Goal: Information Seeking & Learning: Find specific fact

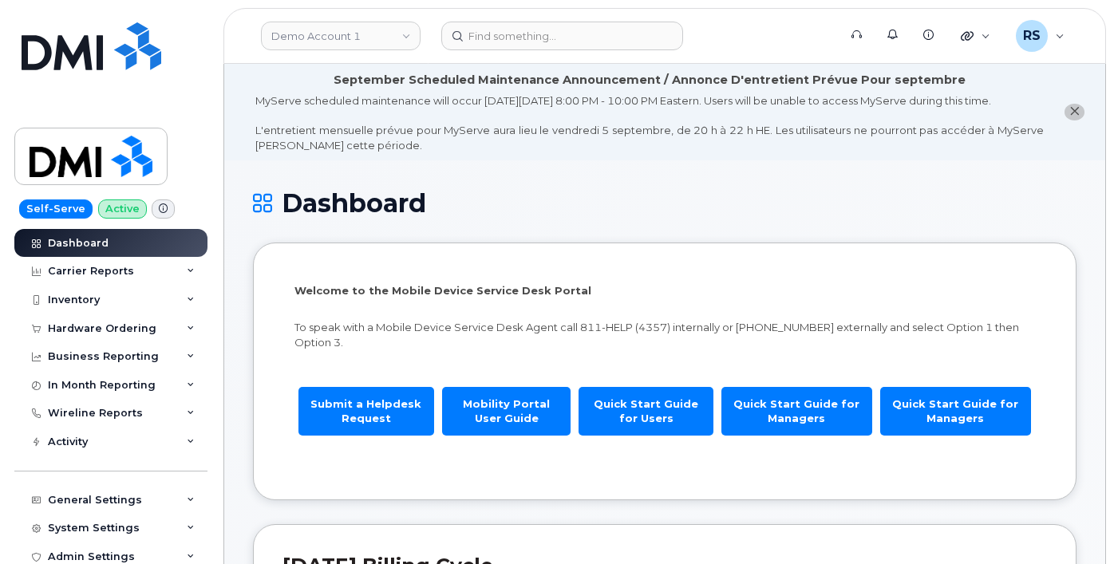
click at [4, 545] on div "Self-Serve Active Dashboard Carrier Reports Monthly Billing Data Daily Data Poo…" at bounding box center [108, 282] width 216 height 564
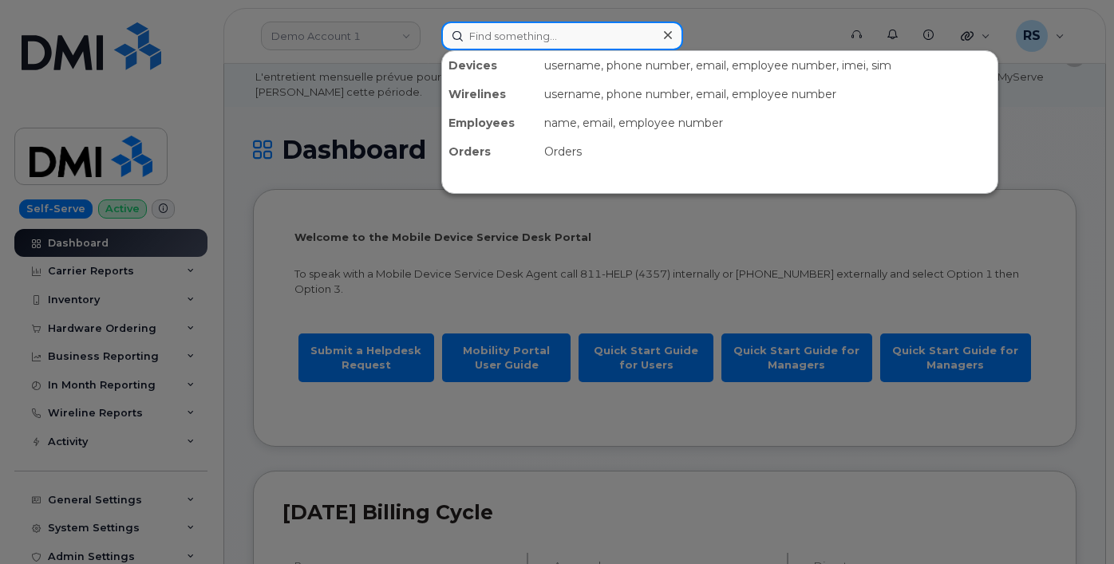
click at [488, 35] on input at bounding box center [562, 36] width 242 height 29
paste input "4026136093"
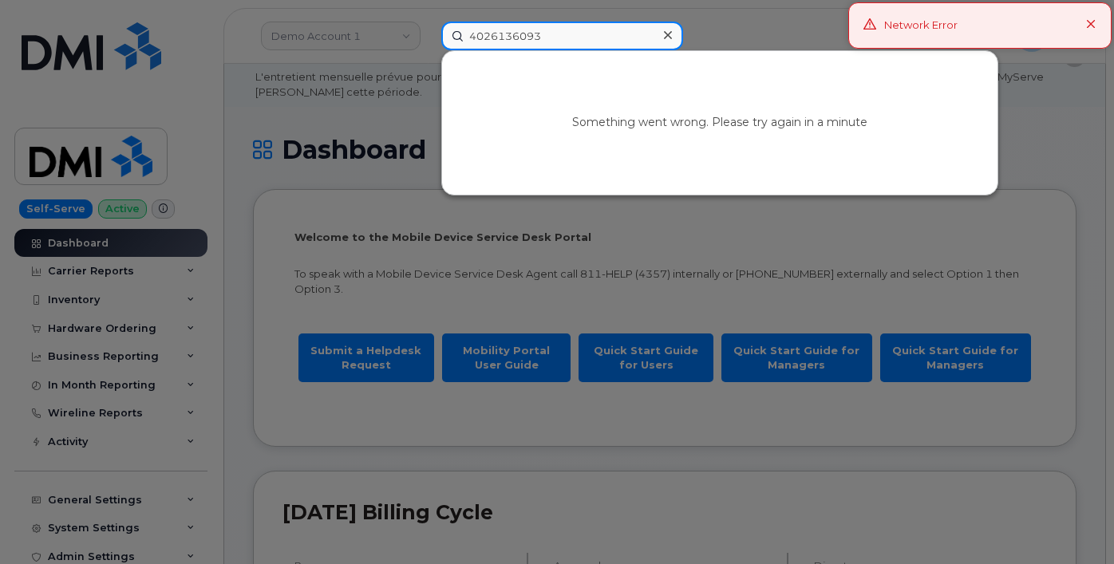
type input "4026136093"
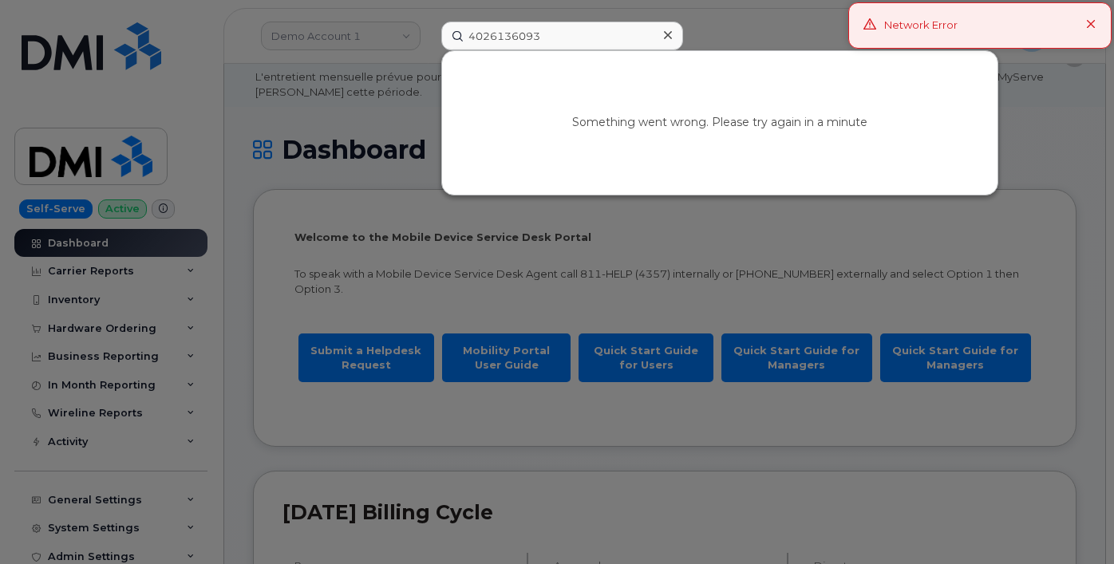
click at [1091, 26] on icon at bounding box center [1091, 25] width 10 height 10
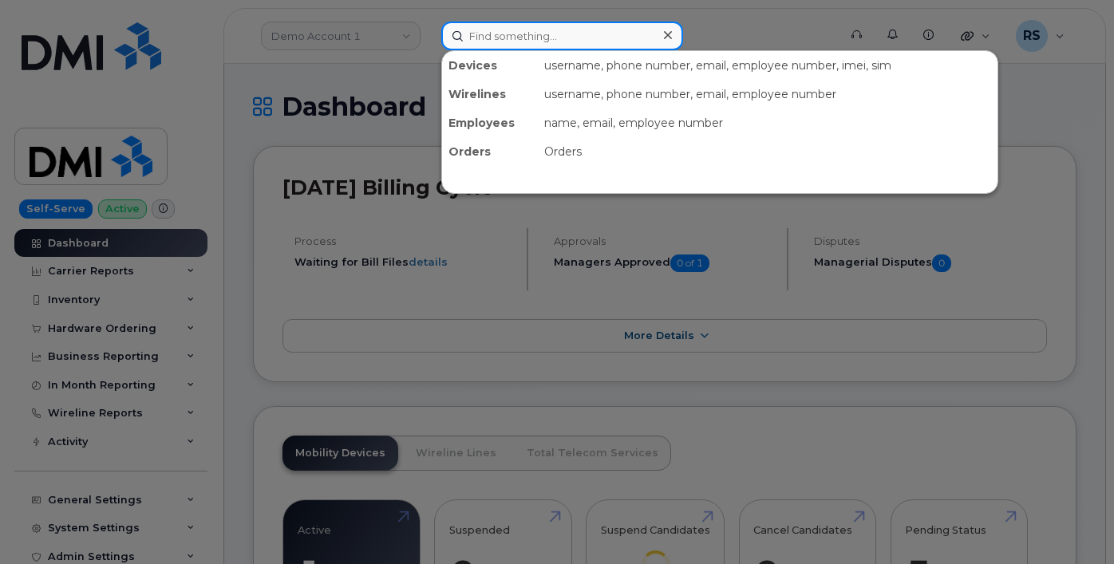
click at [490, 30] on input at bounding box center [562, 36] width 242 height 29
paste input "4026136093"
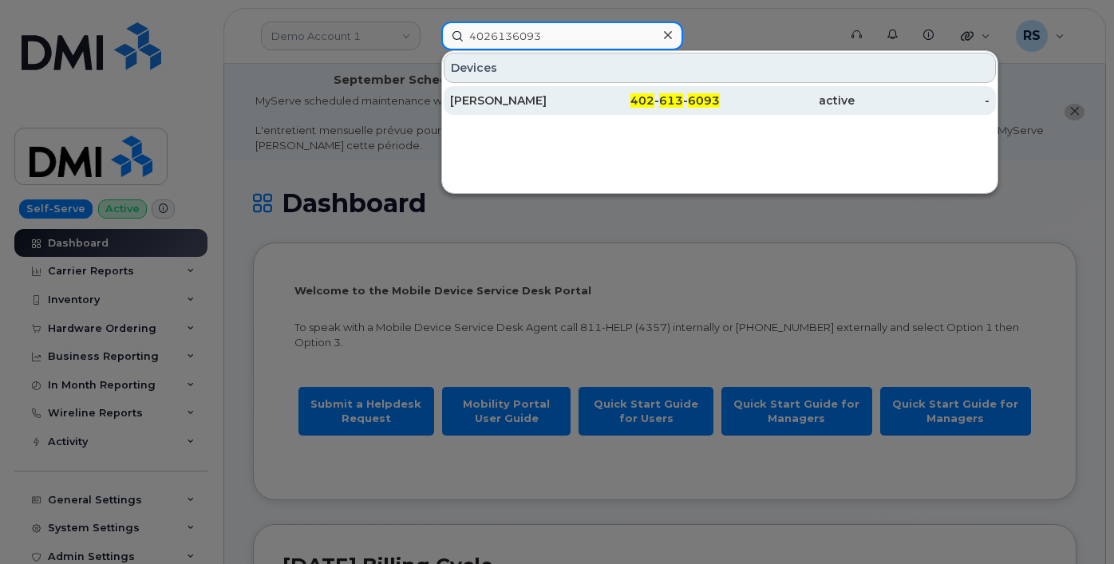
type input "4026136093"
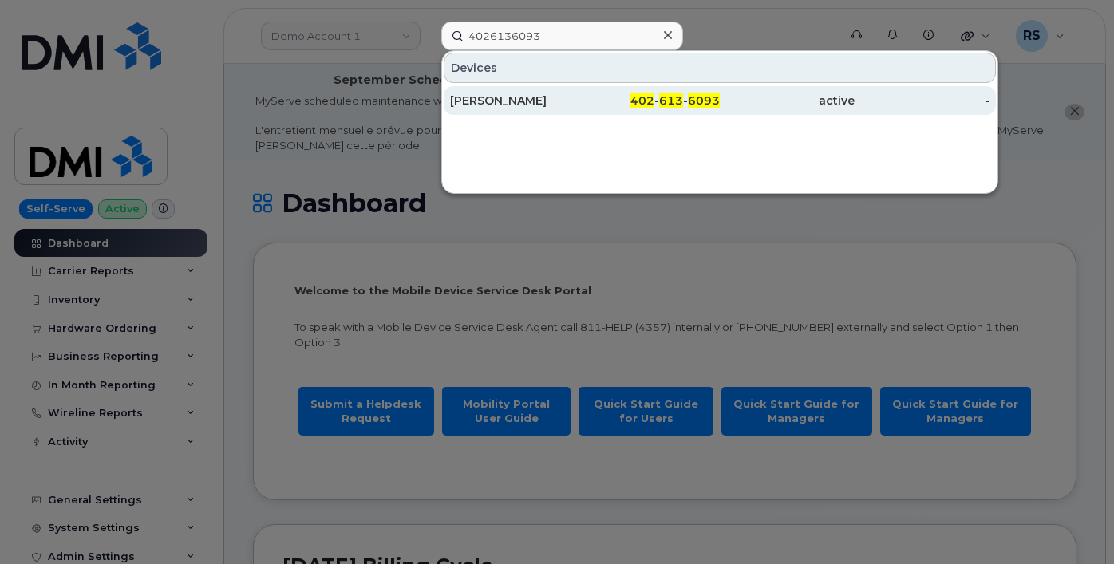
click at [511, 101] on div "BROOKER JACOB" at bounding box center [517, 101] width 135 height 16
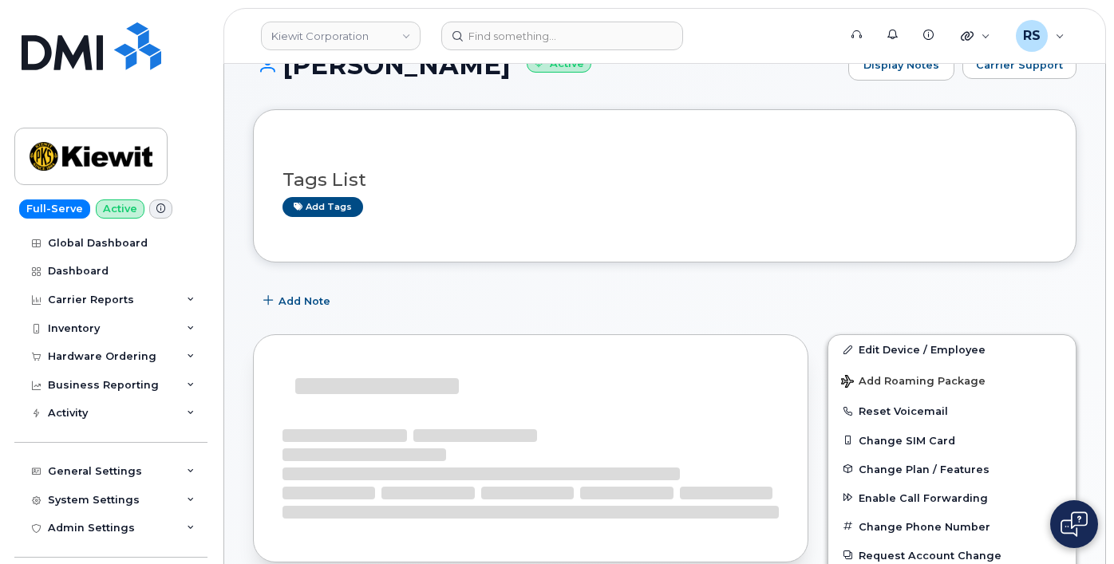
scroll to position [160, 0]
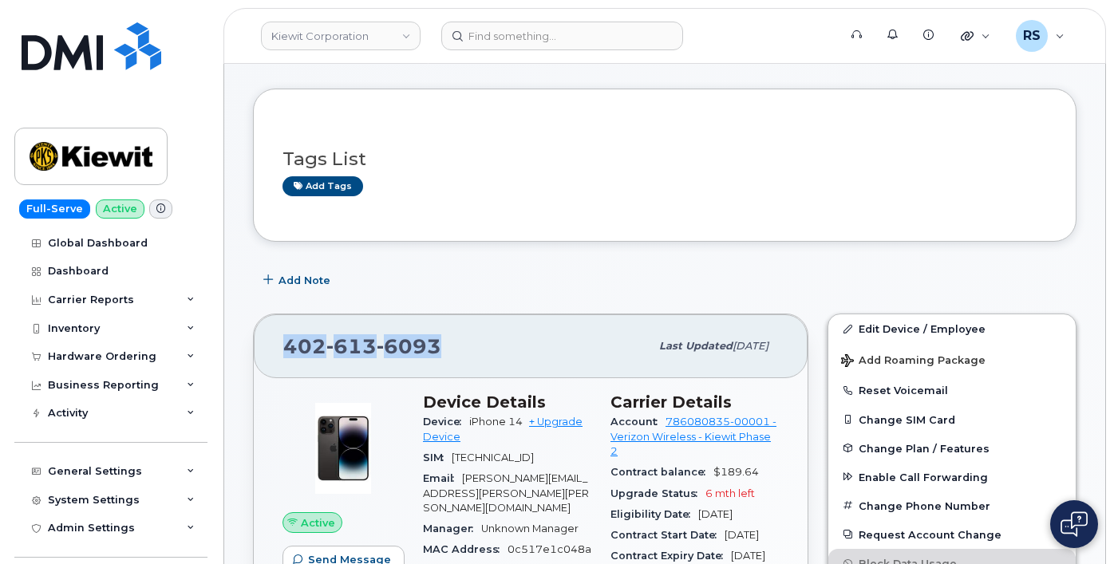
drag, startPoint x: 445, startPoint y: 364, endPoint x: 297, endPoint y: 369, distance: 148.5
copy span "402 613 6093"
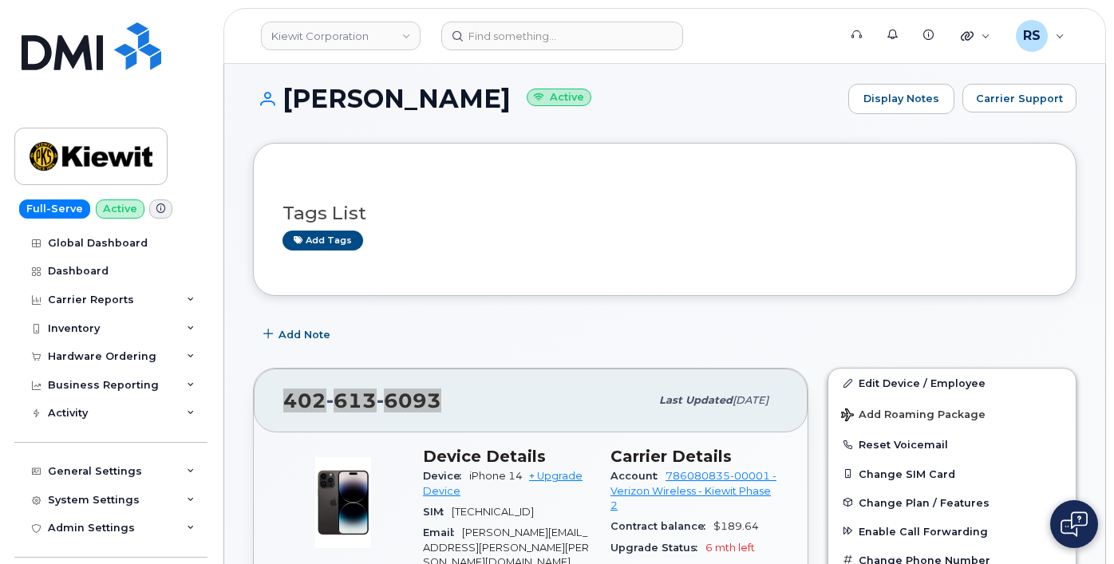
scroll to position [0, 0]
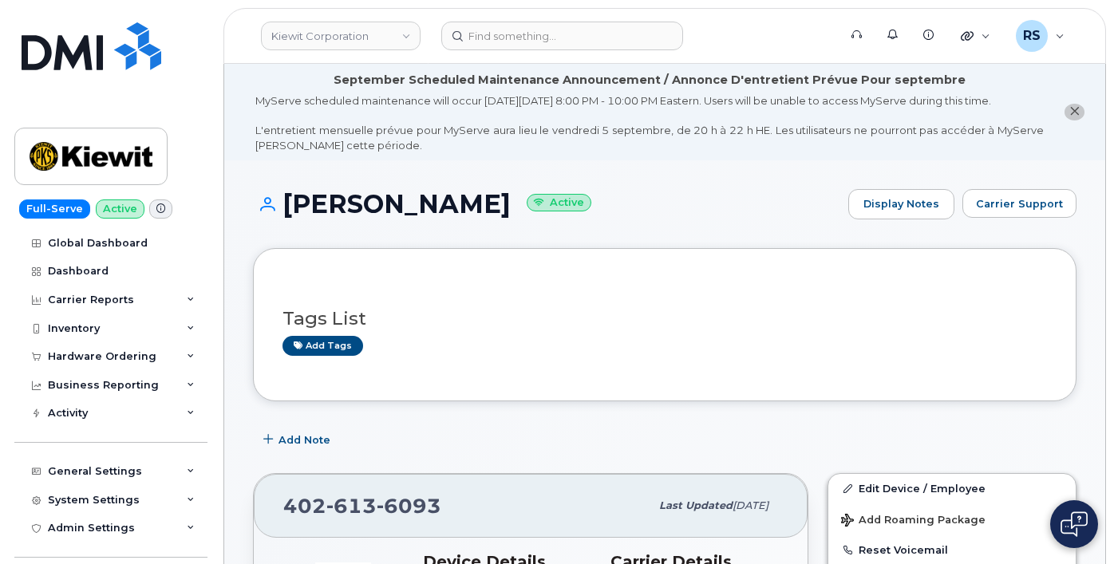
click at [472, 218] on h1 "BROOKER JACOB Active" at bounding box center [546, 204] width 587 height 28
copy h1 "JACOB"
click at [327, 216] on h1 "BROOKER JACOB Active" at bounding box center [546, 204] width 587 height 28
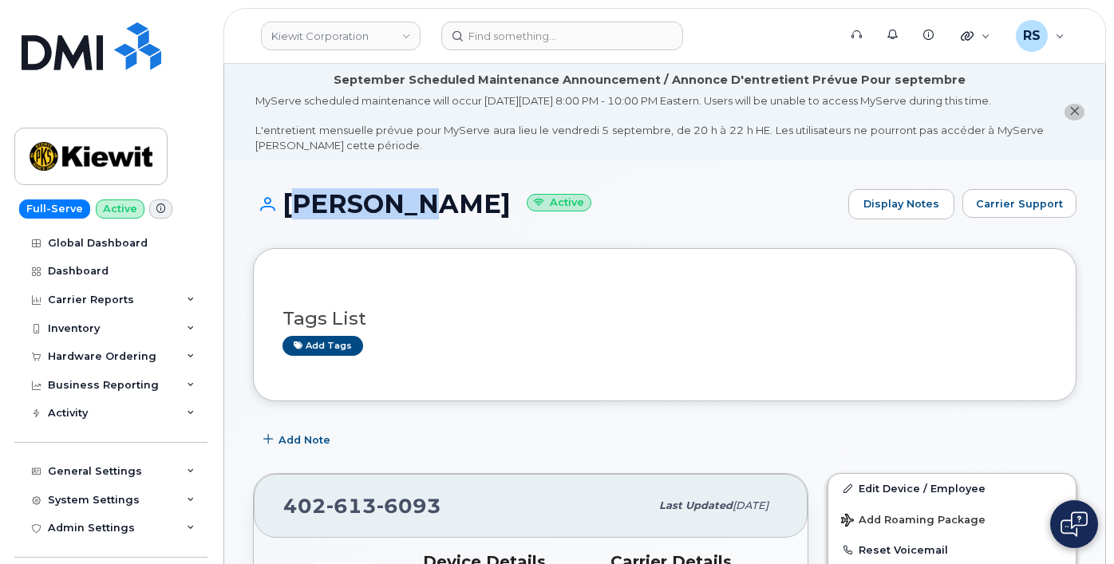
copy h1 "BROOKER"
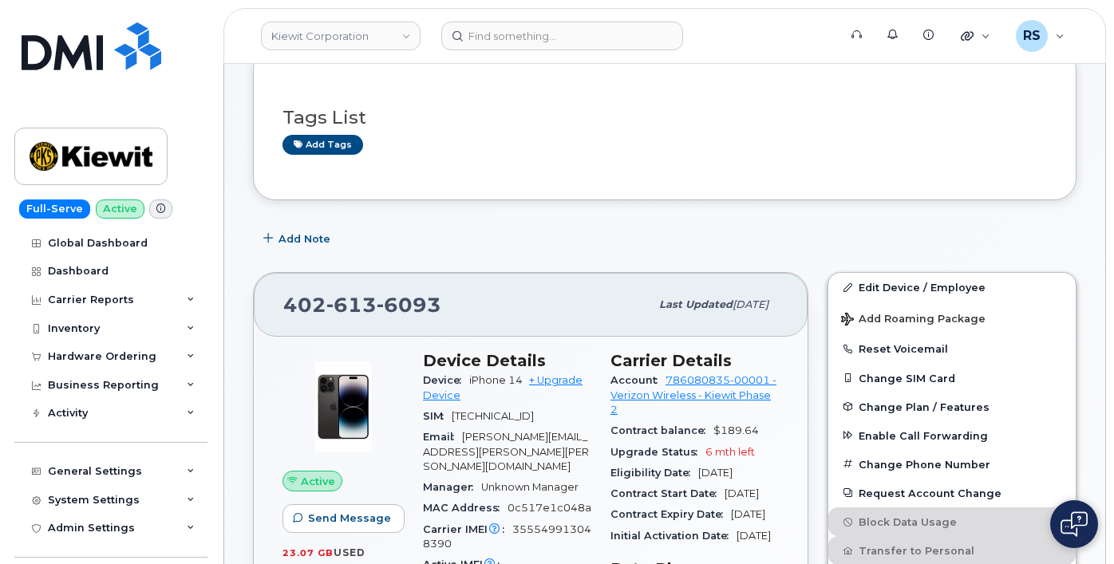
scroll to position [213, 0]
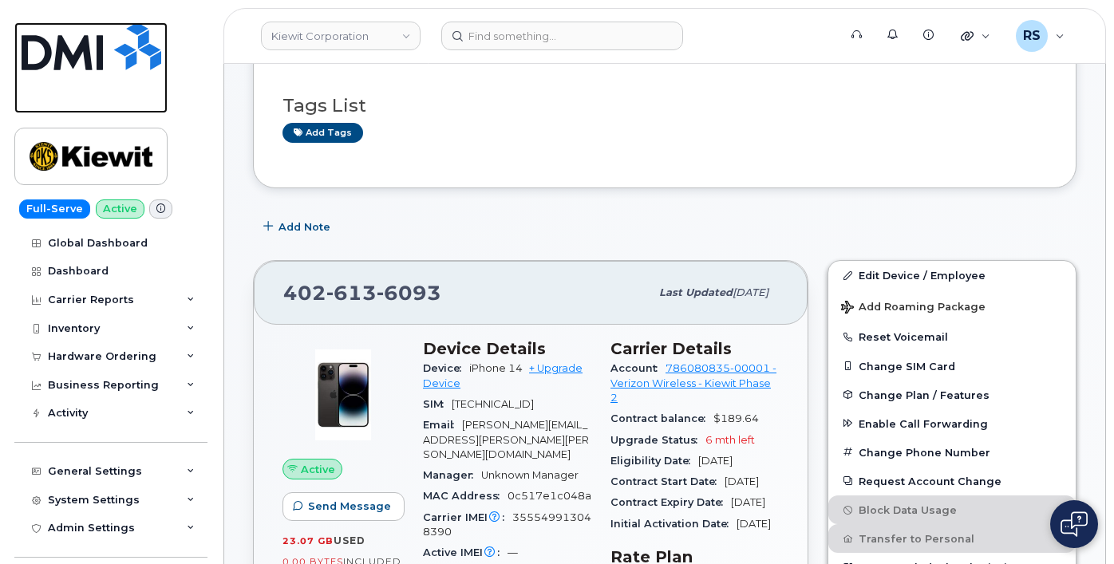
click at [30, 91] on link at bounding box center [90, 67] width 153 height 91
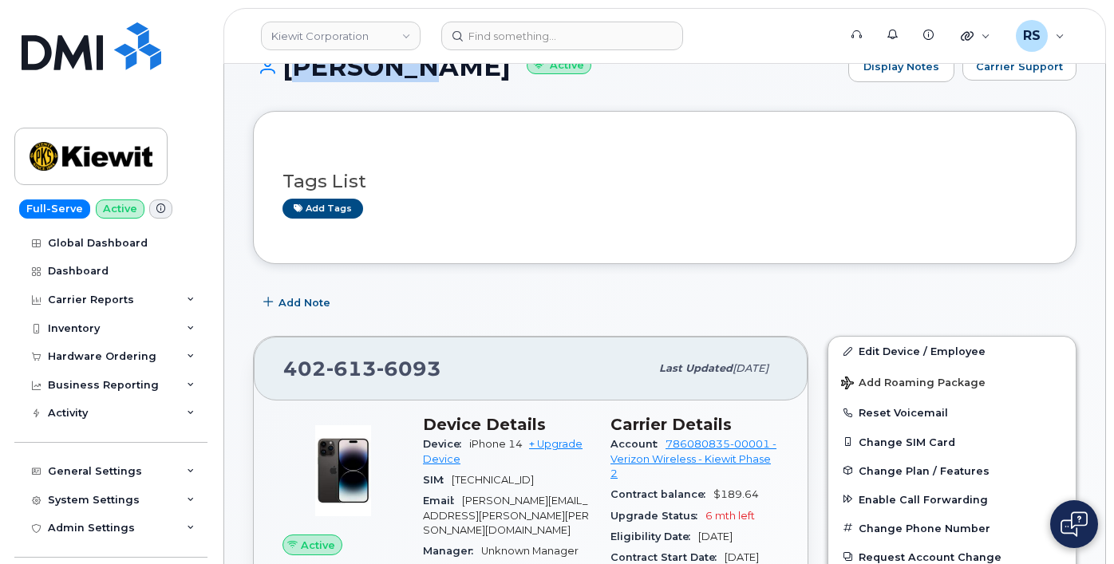
scroll to position [106, 0]
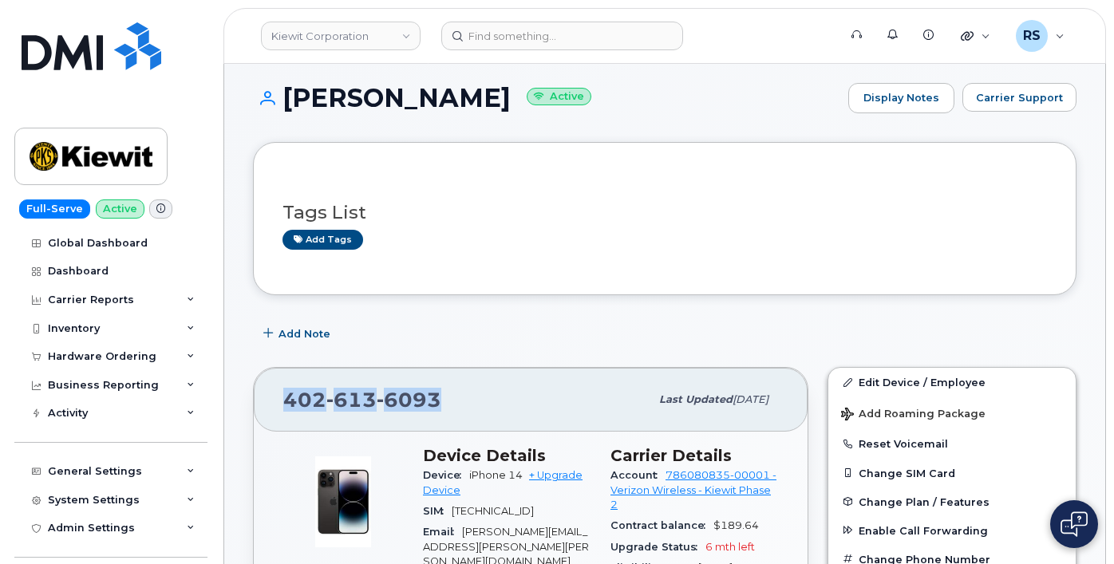
drag, startPoint x: 447, startPoint y: 420, endPoint x: 284, endPoint y: 421, distance: 162.8
click at [277, 419] on div "402 613 6093 Last updated Sep 06, 2025" at bounding box center [531, 400] width 554 height 64
copy span "402 613 6093"
drag, startPoint x: 23, startPoint y: 93, endPoint x: 163, endPoint y: 108, distance: 140.4
click at [23, 93] on link at bounding box center [90, 67] width 153 height 91
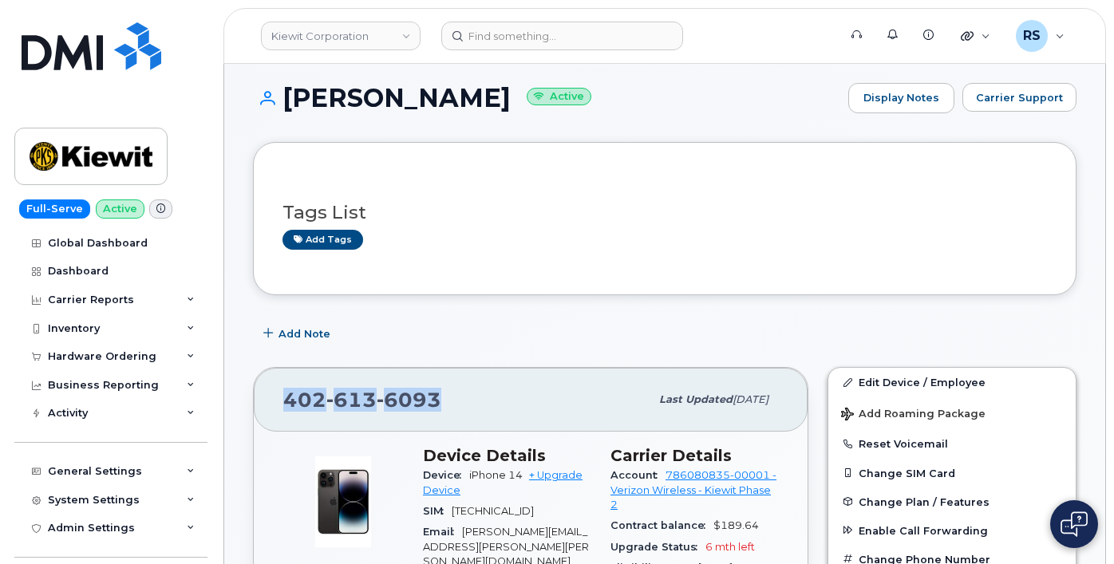
copy span "402 613 6093"
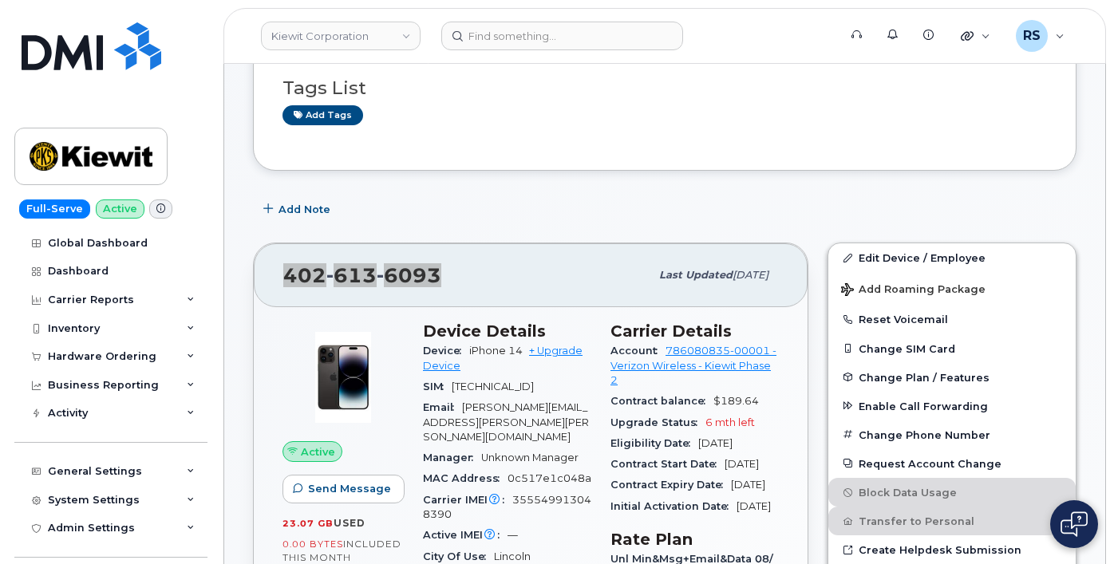
scroll to position [266, 0]
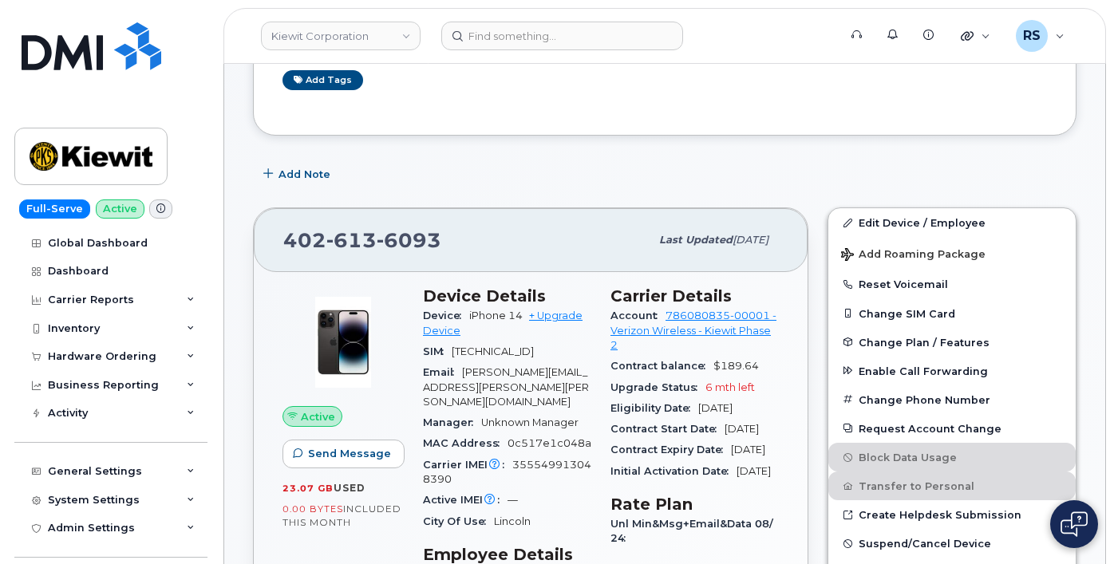
click at [539, 479] on span "355549913048390" at bounding box center [507, 472] width 168 height 26
copy span "355549913048390"
drag, startPoint x: 434, startPoint y: 253, endPoint x: 281, endPoint y: 248, distance: 153.3
click at [281, 248] on div "402 613 6093 Last updated Sep 06, 2025" at bounding box center [531, 240] width 554 height 64
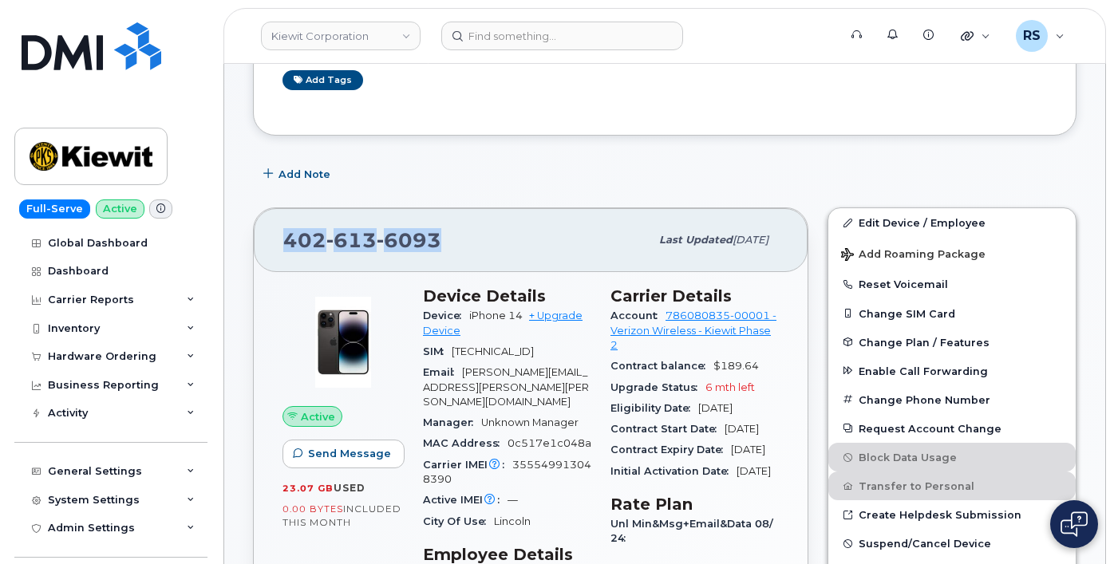
copy span "402 613 6093"
click at [446, 179] on div "Add Note" at bounding box center [664, 174] width 823 height 29
click at [10, 549] on div "Full-Serve Active Global Dashboard Dashboard Carrier Reports Monthly Billing Da…" at bounding box center [108, 282] width 216 height 564
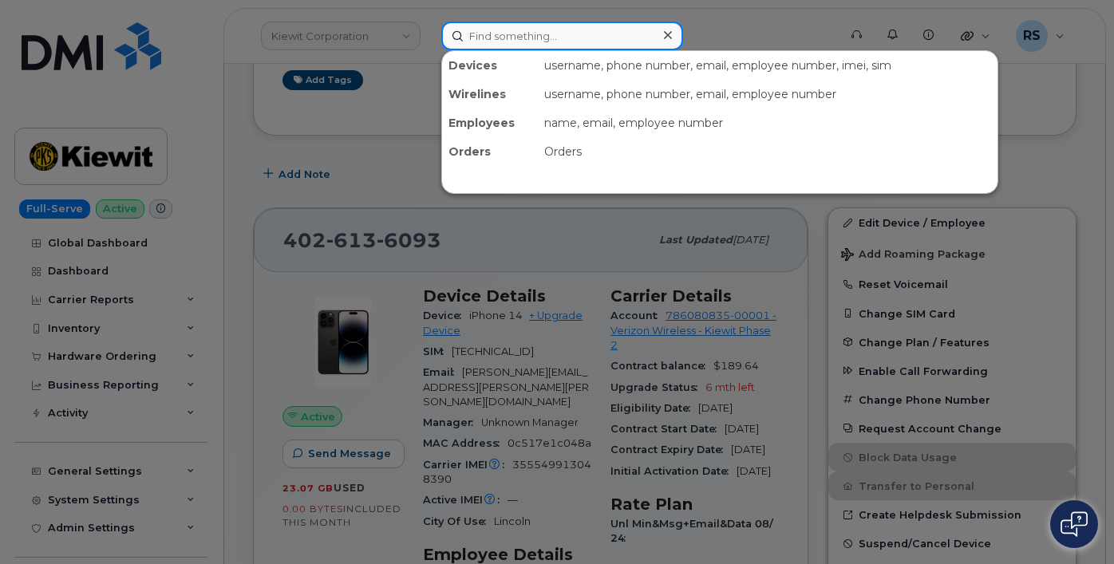
click at [481, 36] on input at bounding box center [562, 36] width 242 height 29
paste input "207-412-8109"
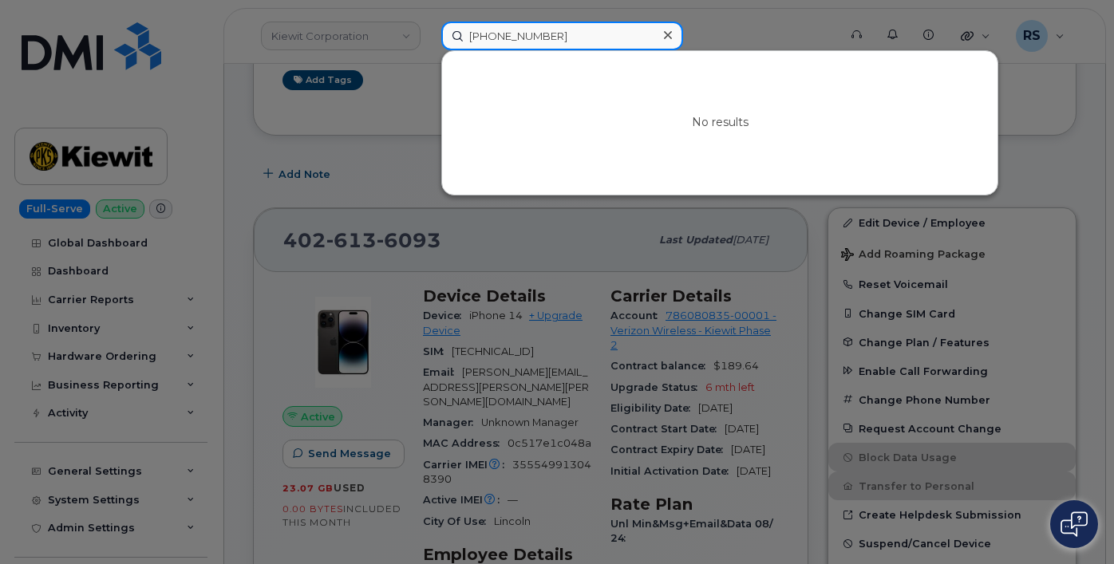
type input "207-412-8109"
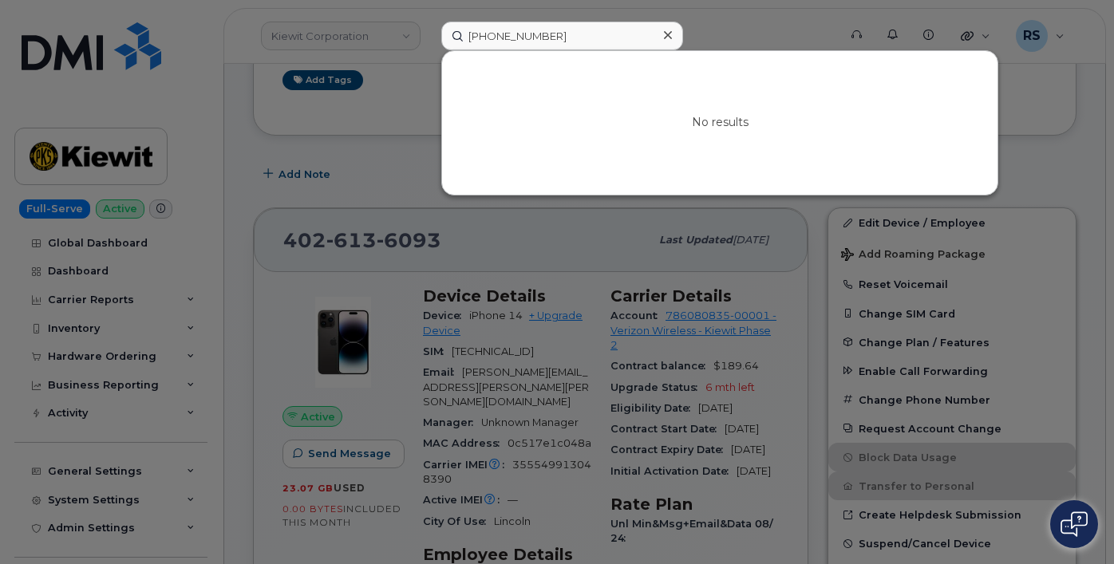
click at [669, 37] on icon at bounding box center [668, 35] width 8 height 8
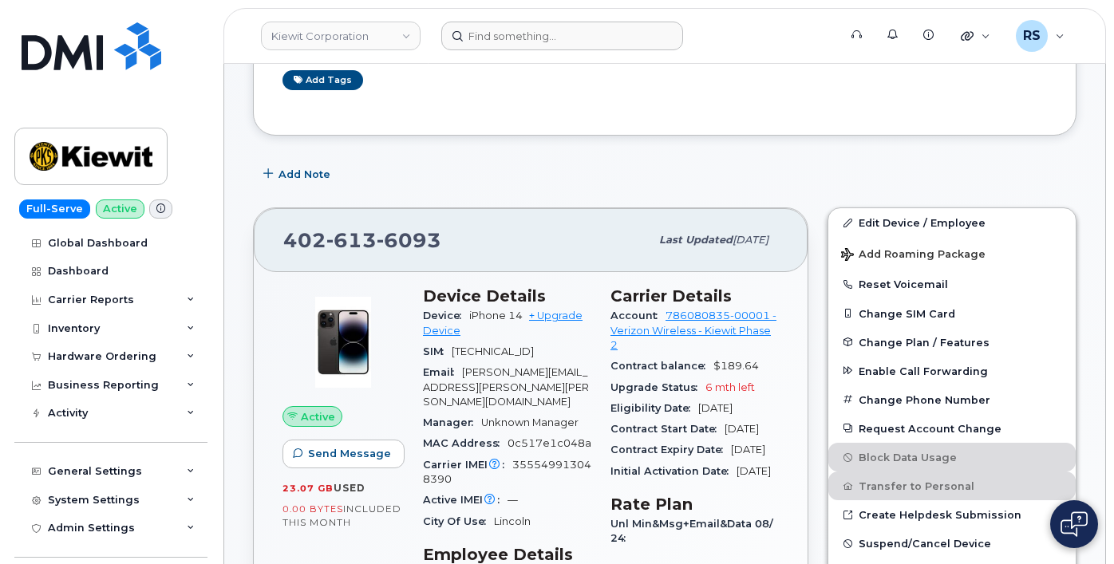
click at [407, 33] on link "Kiewit Corporation" at bounding box center [341, 36] width 160 height 29
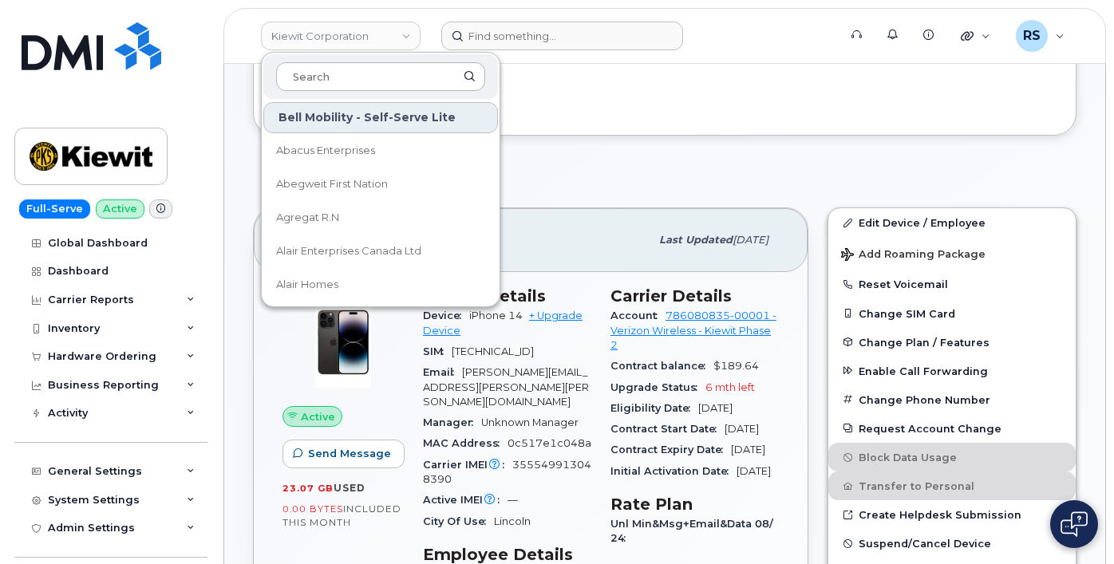
click at [303, 77] on input at bounding box center [380, 76] width 209 height 29
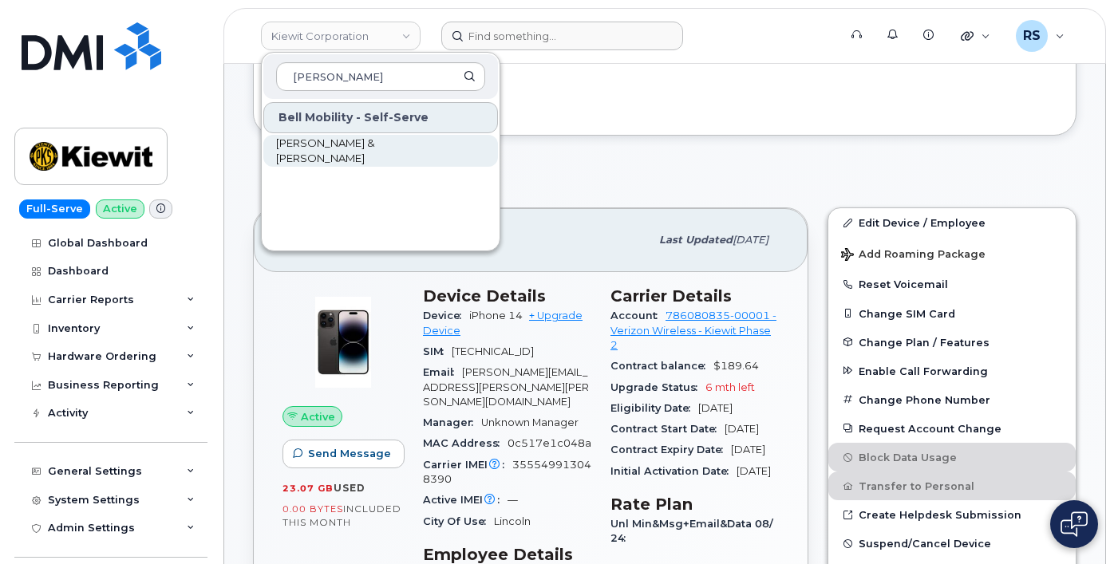
type input "Khattar"
click at [321, 146] on span "[PERSON_NAME] & [PERSON_NAME]" at bounding box center [368, 151] width 184 height 31
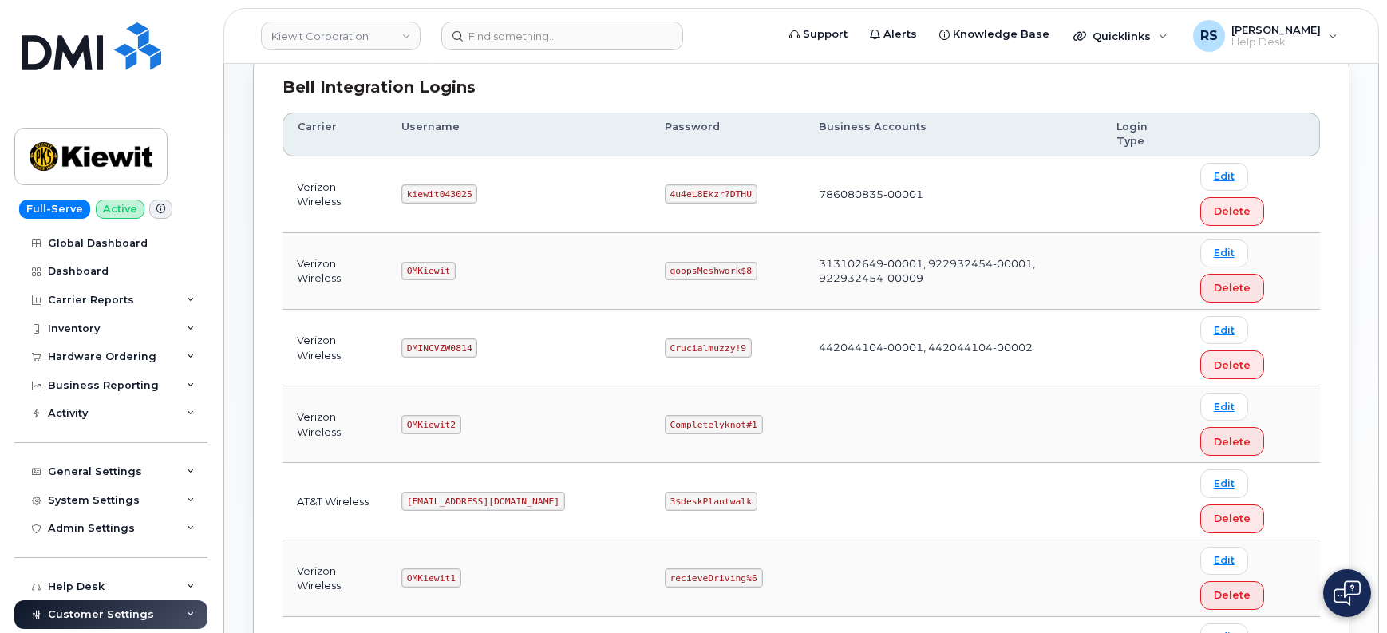
scroll to position [266, 0]
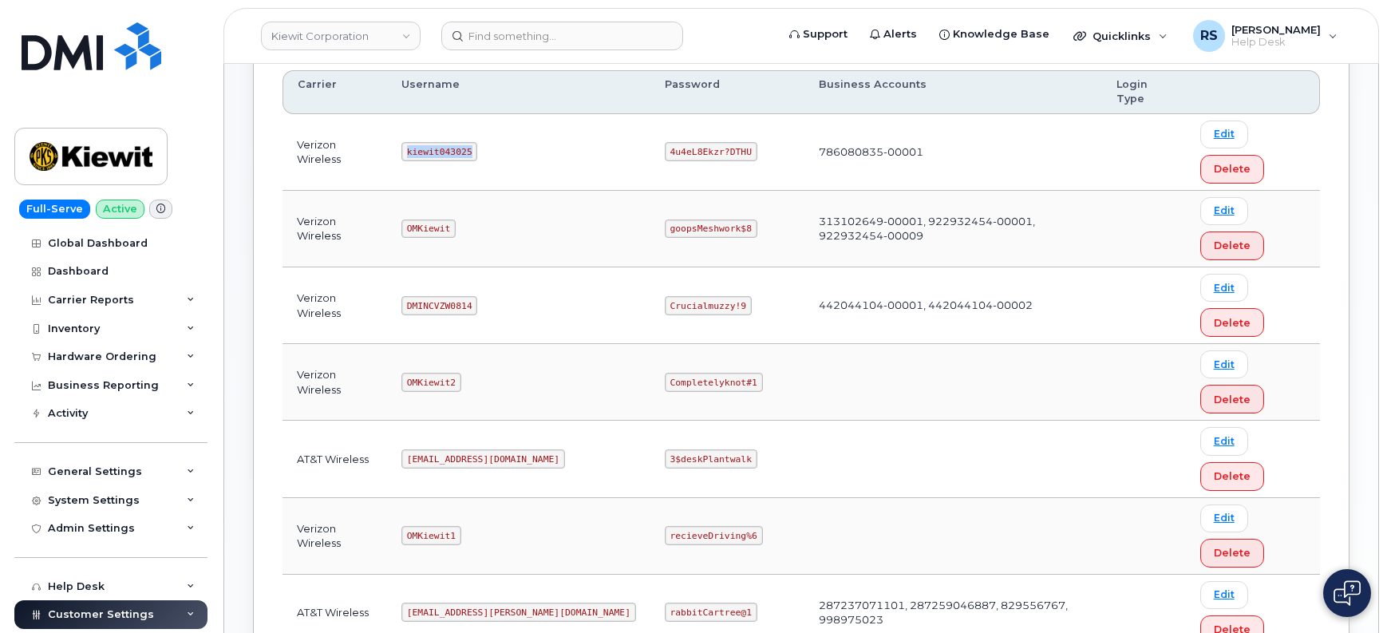
drag, startPoint x: 417, startPoint y: 121, endPoint x: 485, endPoint y: 124, distance: 67.9
click at [485, 124] on td "kiewit043025" at bounding box center [518, 152] width 263 height 77
copy code "kiewit043025"
drag, startPoint x: 607, startPoint y: 117, endPoint x: 686, endPoint y: 116, distance: 79.0
click at [686, 142] on code "4u4eL8Ekzr?DTHU" at bounding box center [711, 151] width 93 height 19
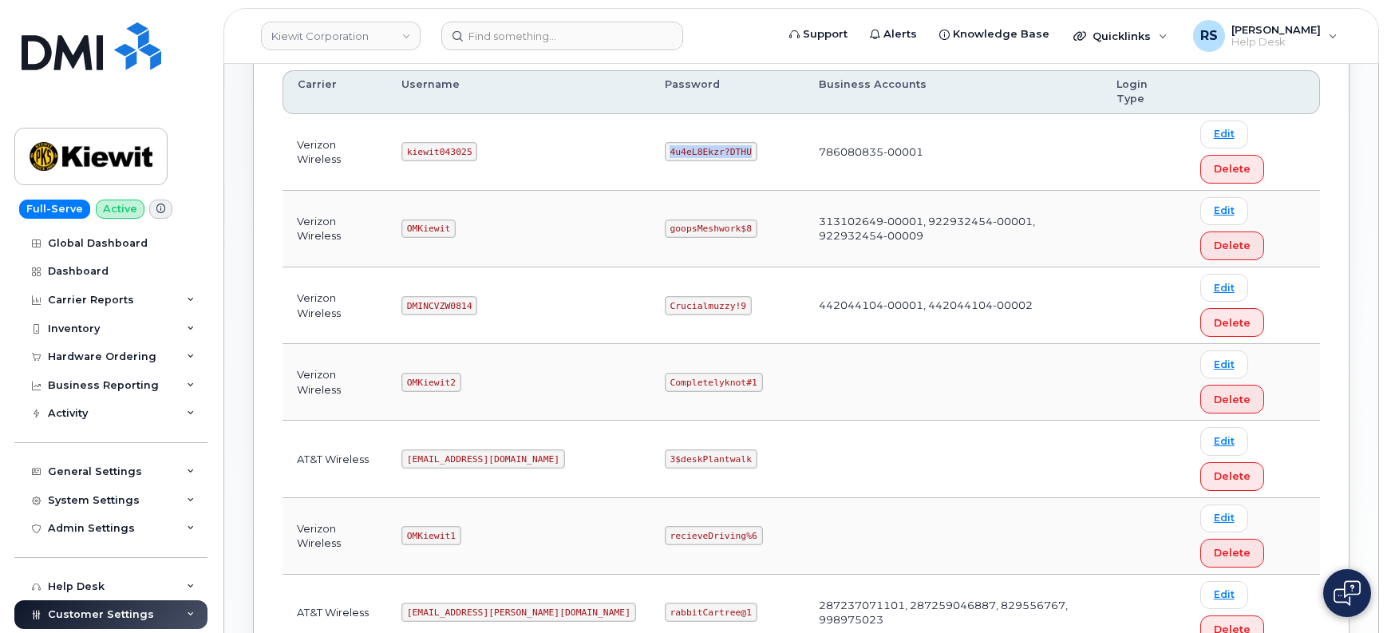
copy code "4u4eL8Ekzr?DTHU"
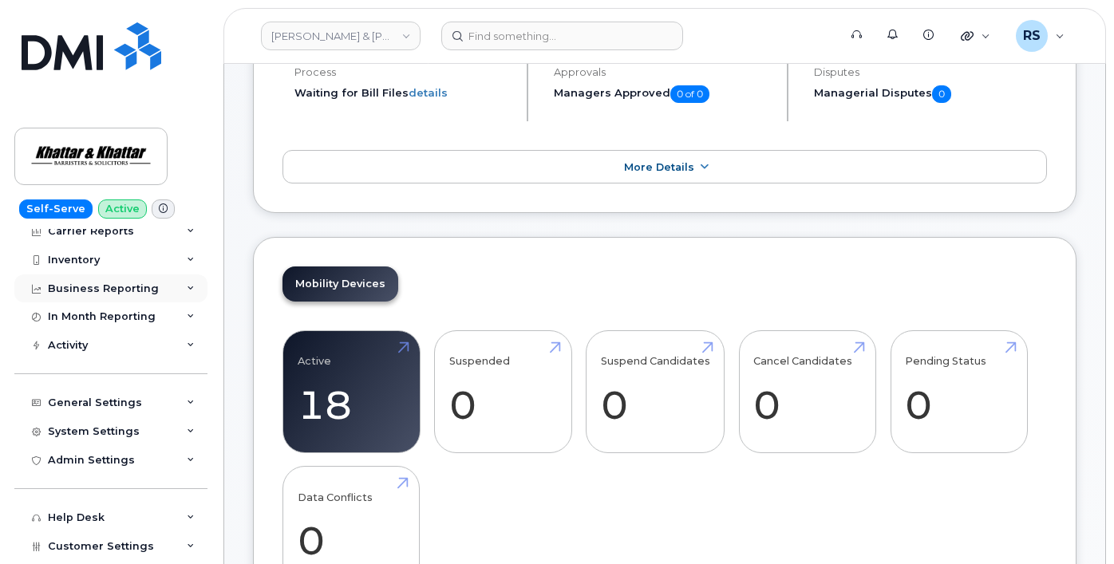
scroll to position [93, 0]
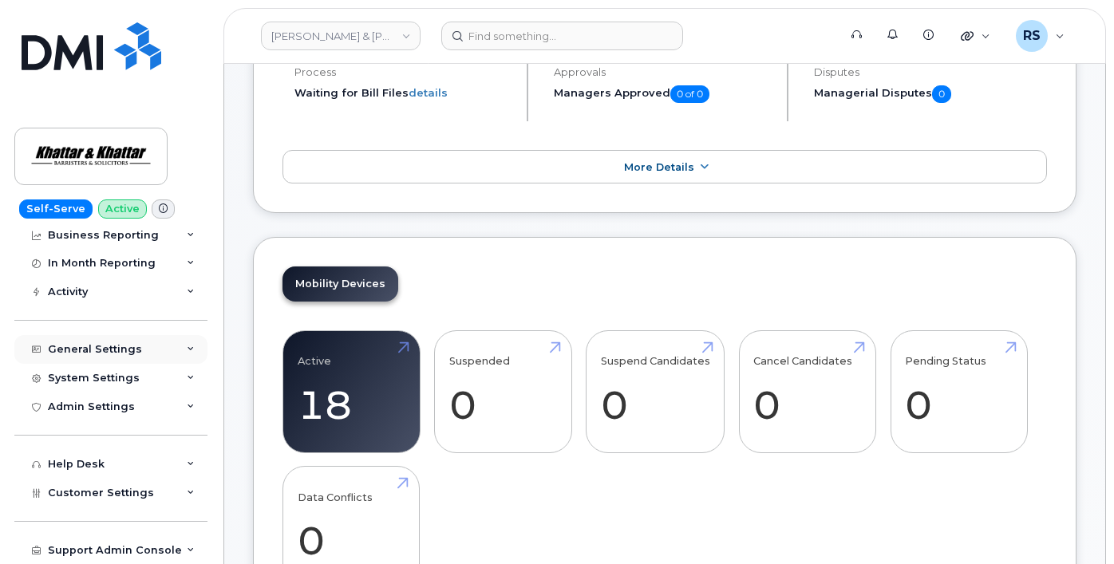
click at [65, 346] on div "General Settings" at bounding box center [95, 349] width 94 height 13
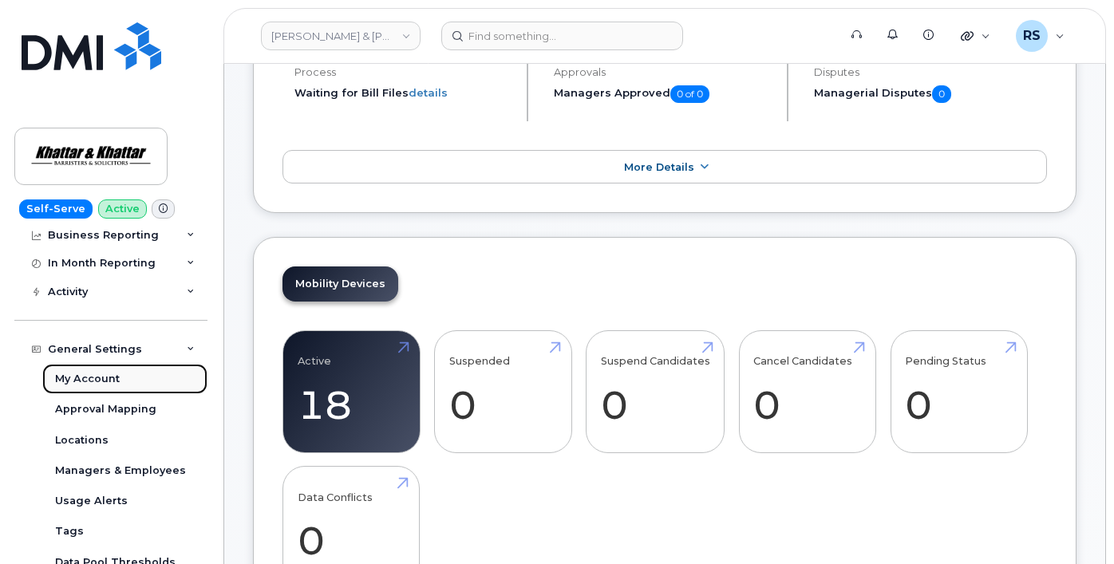
click at [92, 377] on div "My Account" at bounding box center [87, 379] width 65 height 14
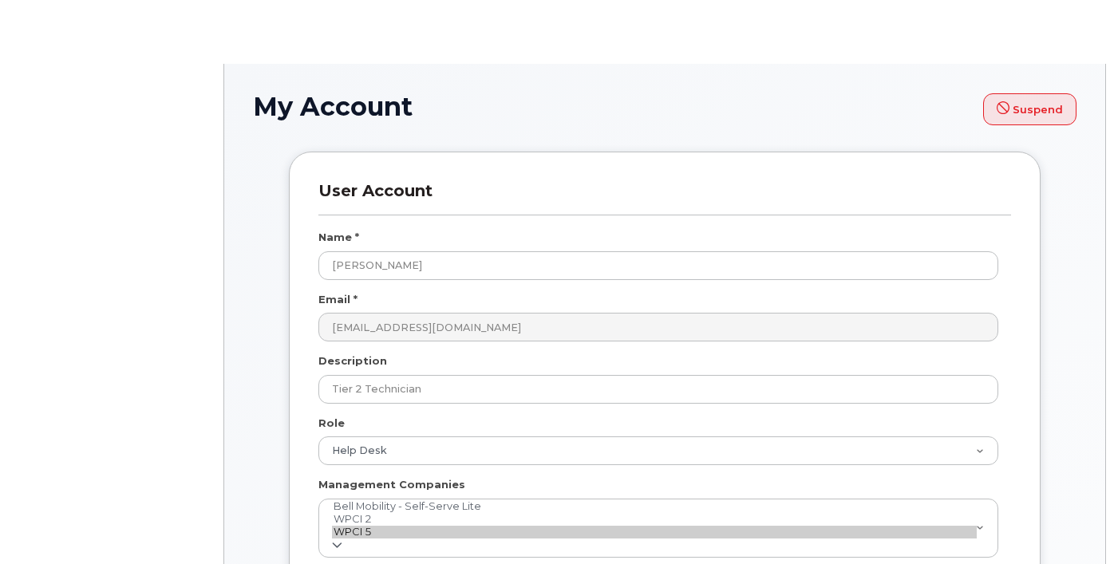
select select "help_desk"
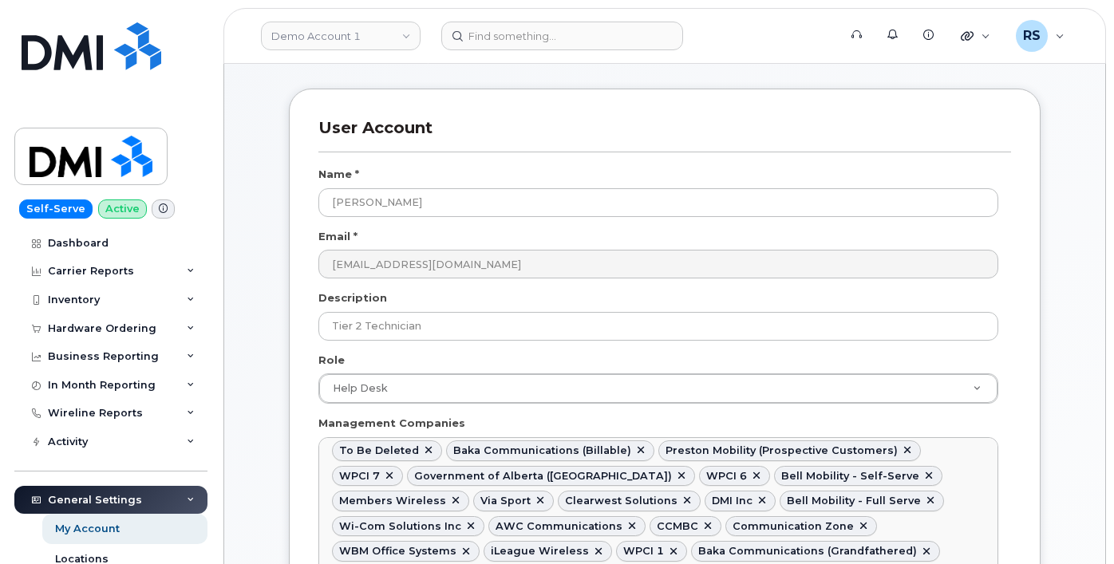
scroll to position [213, 0]
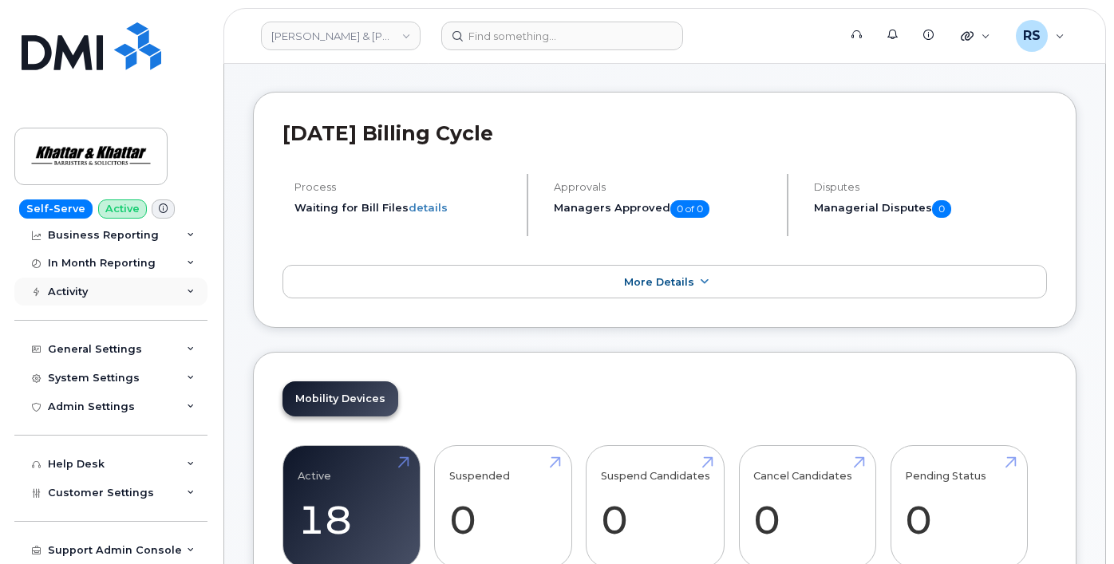
scroll to position [213, 0]
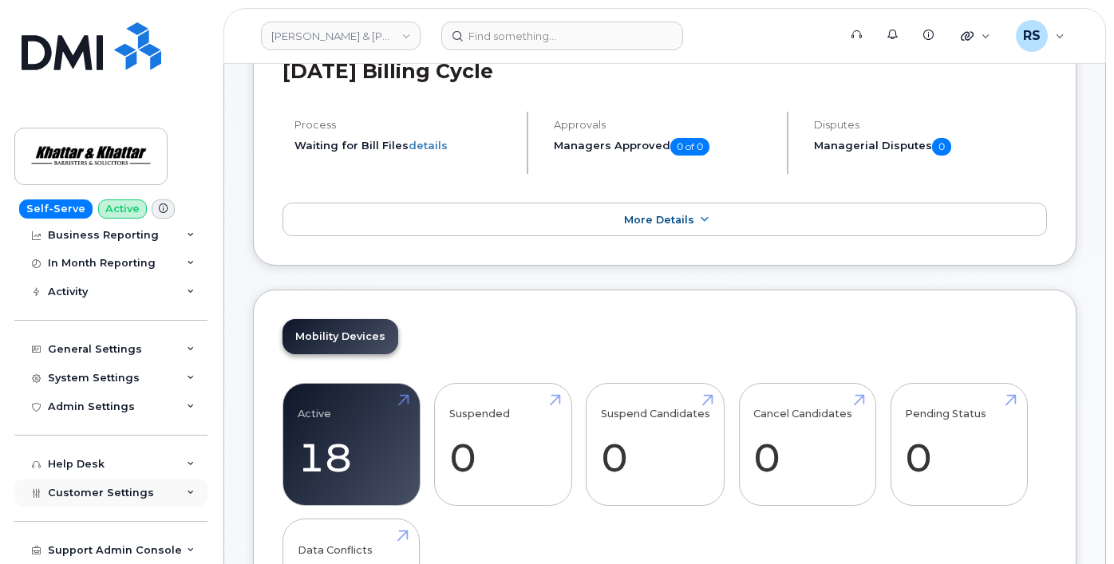
click at [74, 487] on span "Customer Settings" at bounding box center [101, 493] width 106 height 12
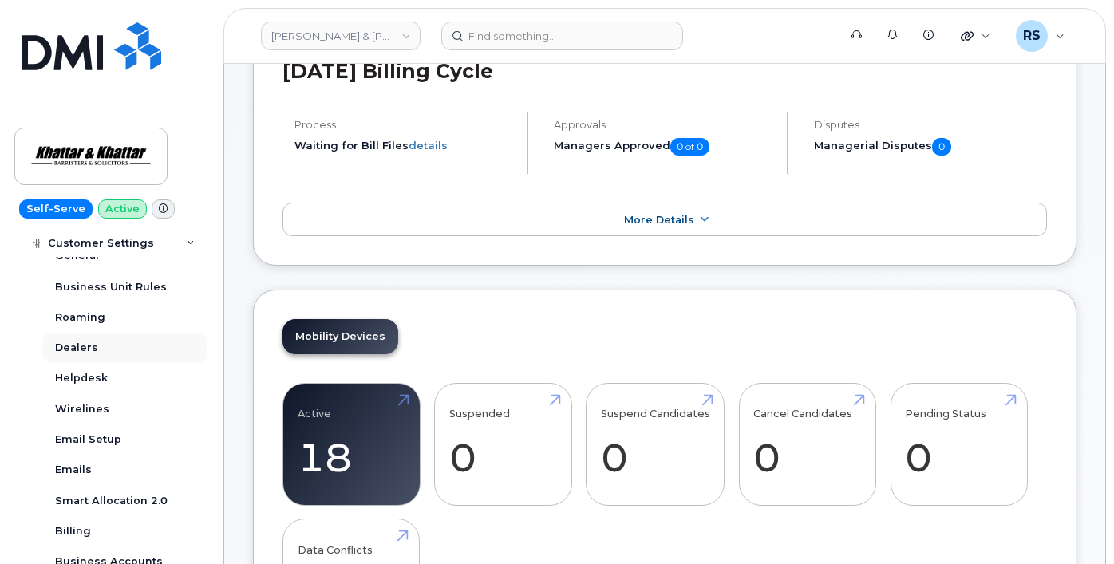
scroll to position [306, 0]
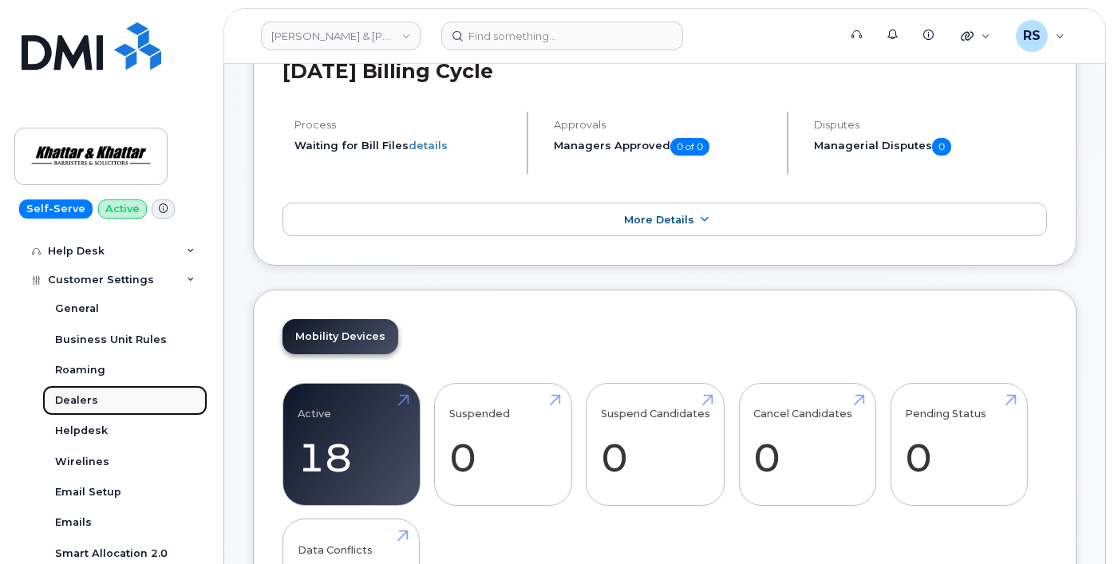
click at [78, 392] on link "Dealers" at bounding box center [124, 400] width 165 height 30
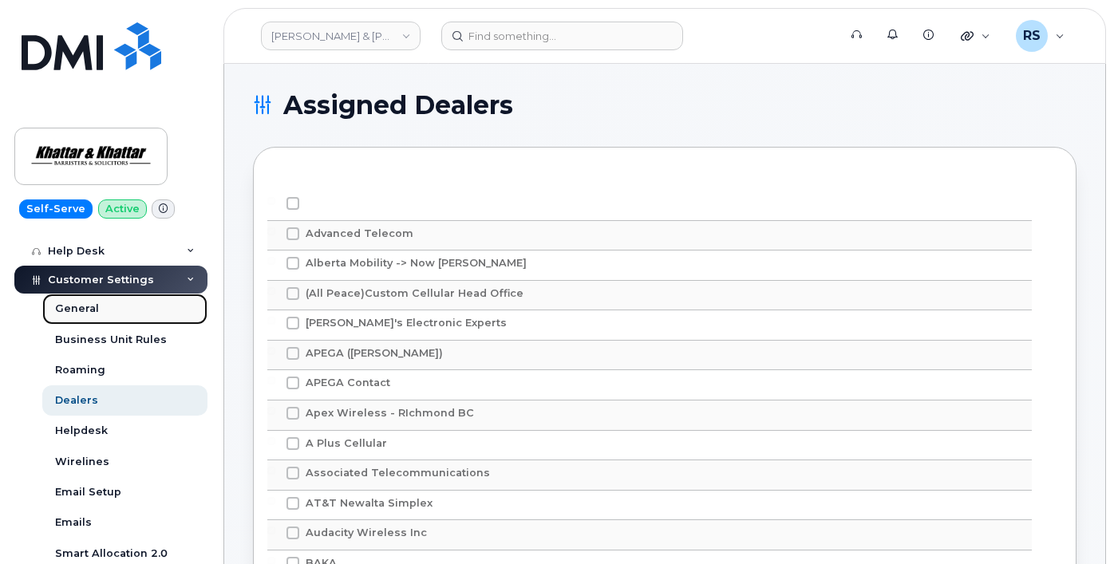
click at [69, 306] on div "General" at bounding box center [77, 309] width 44 height 14
click at [77, 309] on div "General" at bounding box center [77, 309] width 44 height 14
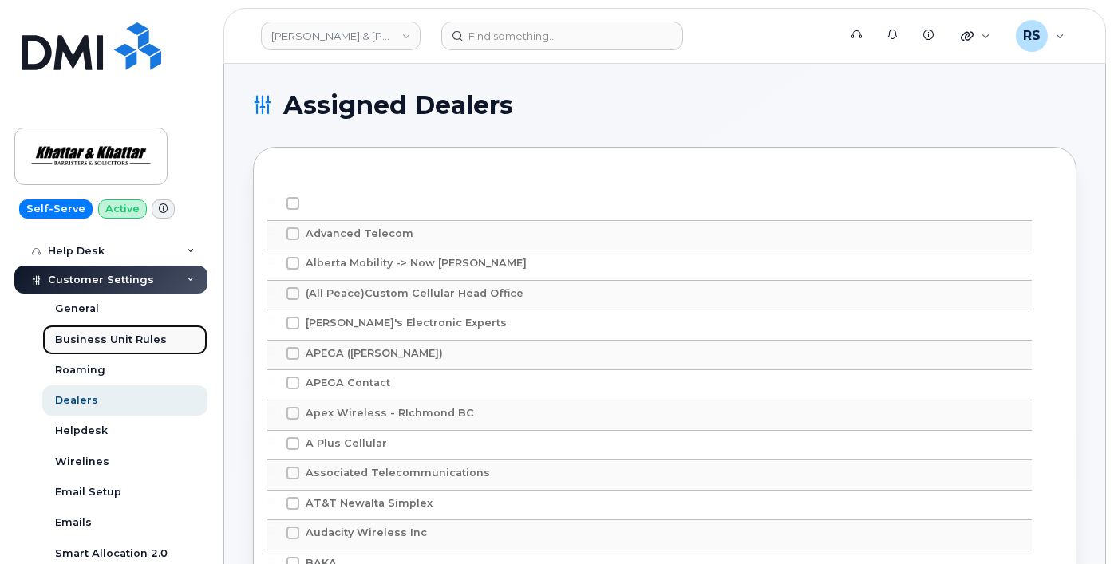
click at [90, 334] on div "Business Unit Rules" at bounding box center [111, 340] width 112 height 14
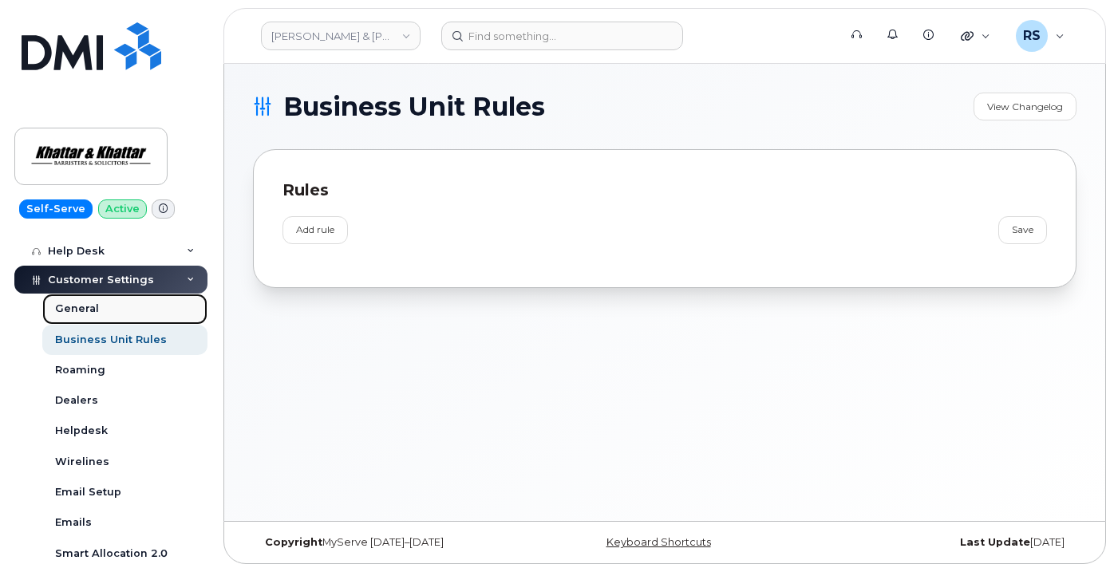
click at [81, 306] on div "General" at bounding box center [77, 309] width 44 height 14
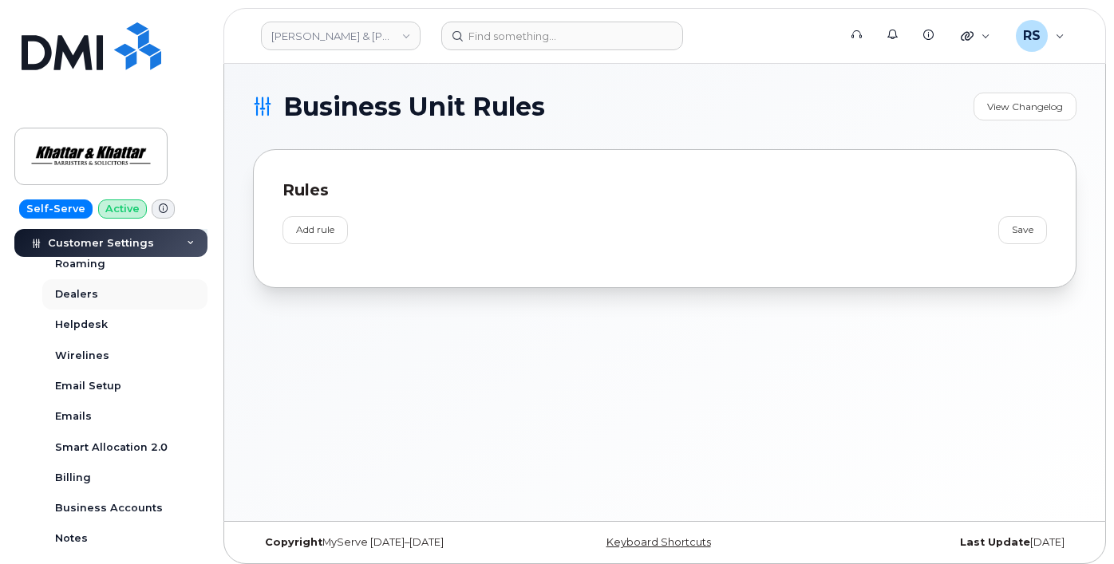
scroll to position [359, 0]
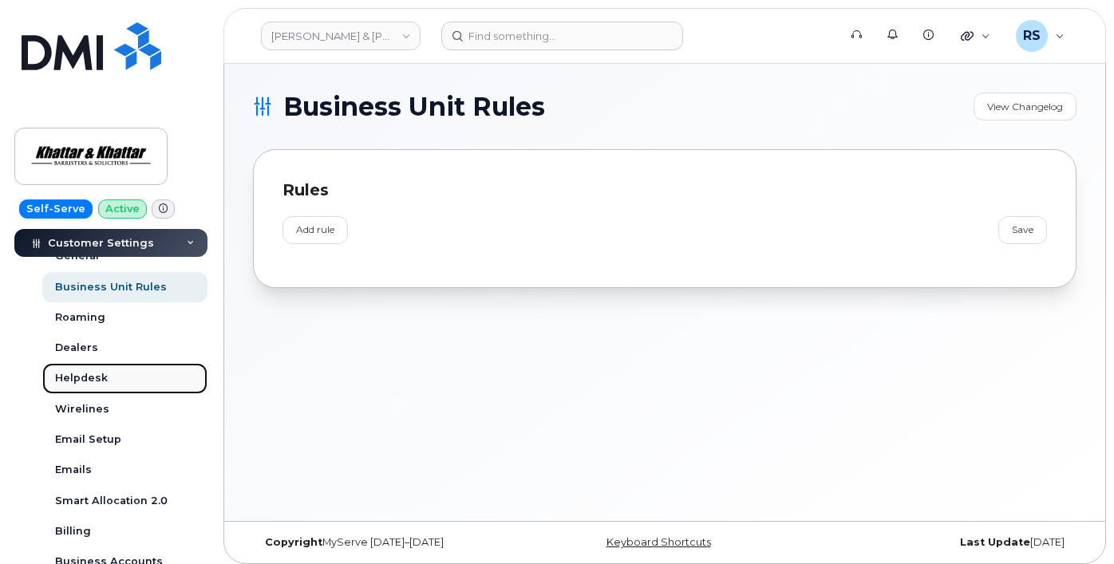
click at [77, 381] on div "Helpdesk" at bounding box center [81, 378] width 53 height 14
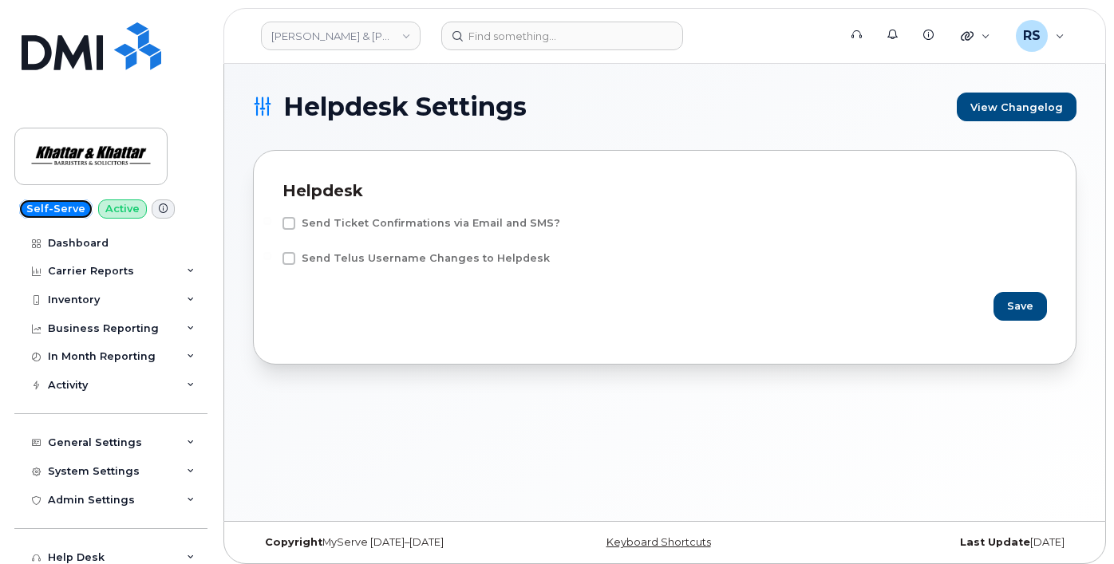
click at [46, 207] on span "Self-Serve" at bounding box center [55, 208] width 73 height 19
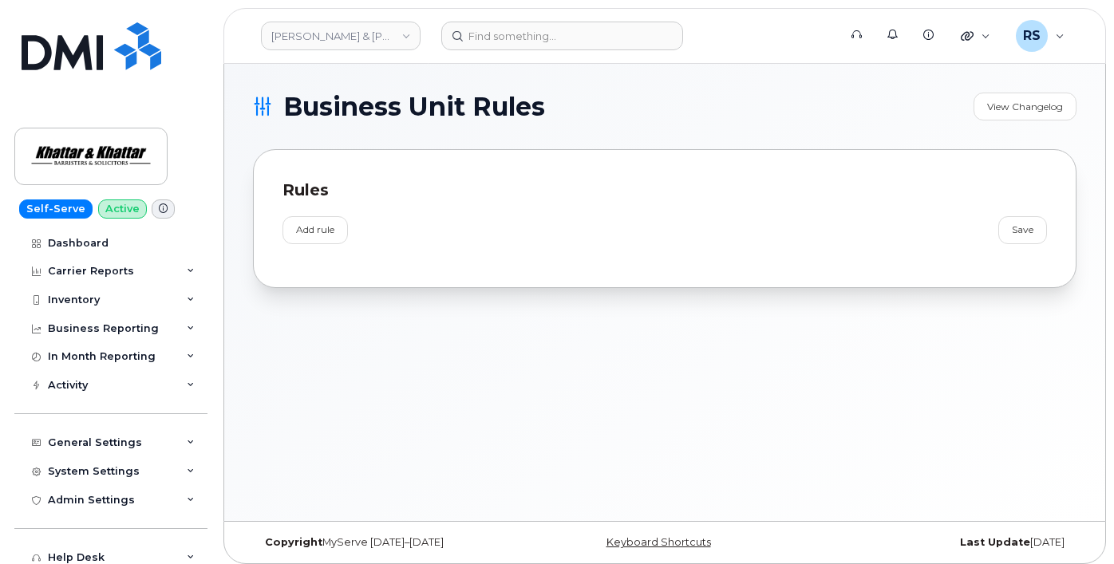
click at [285, 396] on div "Business Unit Rules View Changelog Rules Add rule Save" at bounding box center [664, 292] width 881 height 457
click at [243, 135] on div "Business Unit Rules View Changelog Rules Add rule Save" at bounding box center [664, 292] width 881 height 457
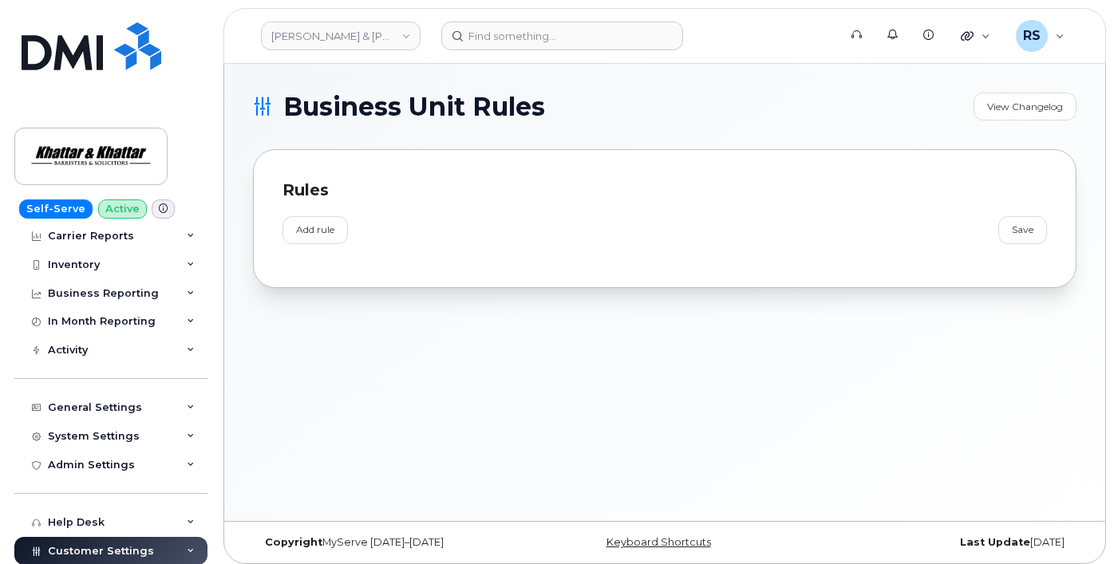
scroll to position [53, 0]
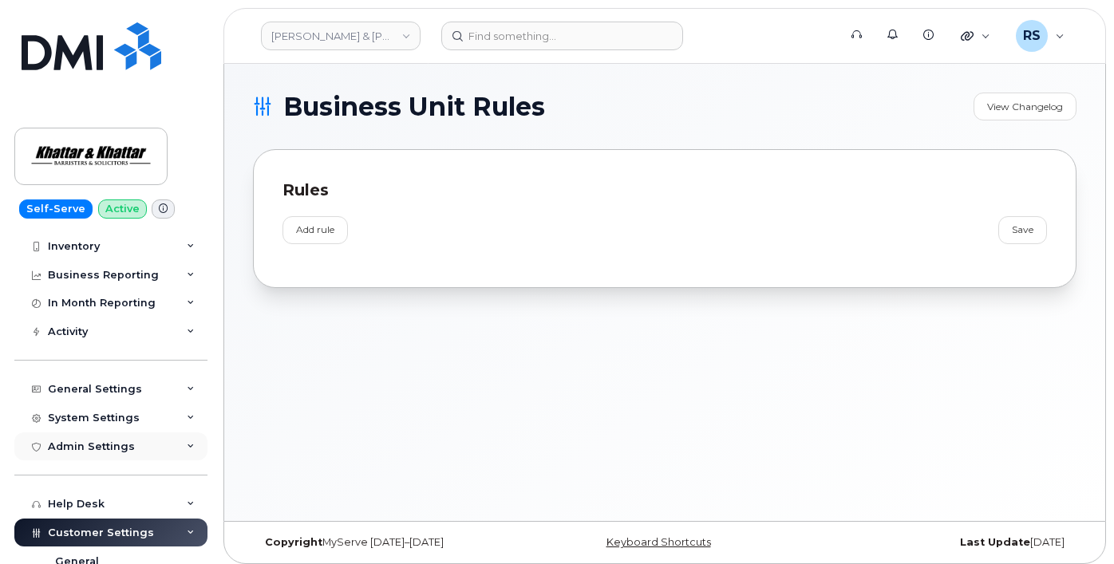
click at [96, 440] on div "Admin Settings" at bounding box center [91, 446] width 87 height 13
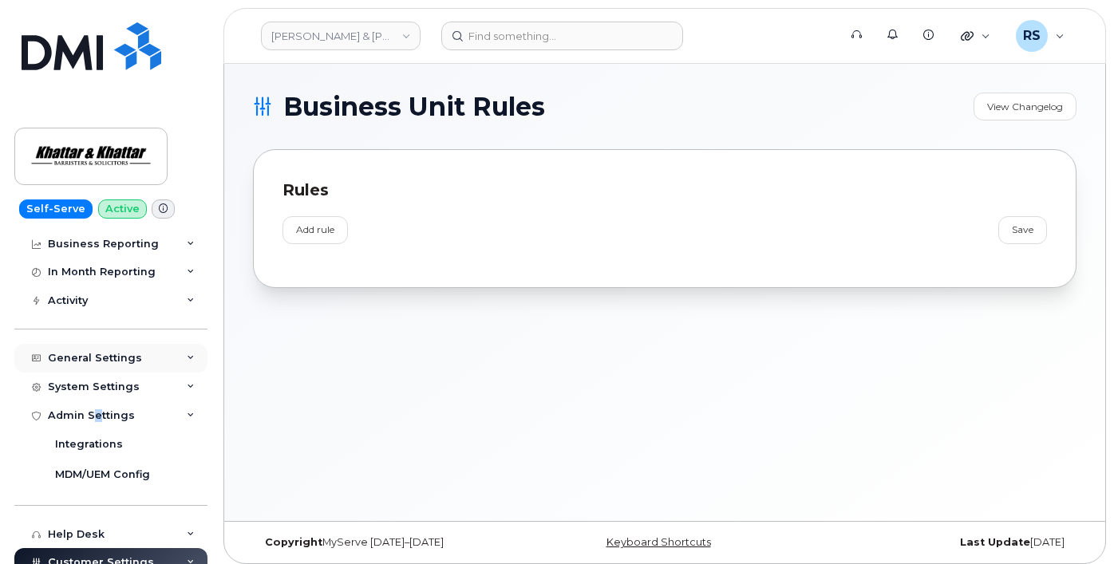
scroll to position [0, 0]
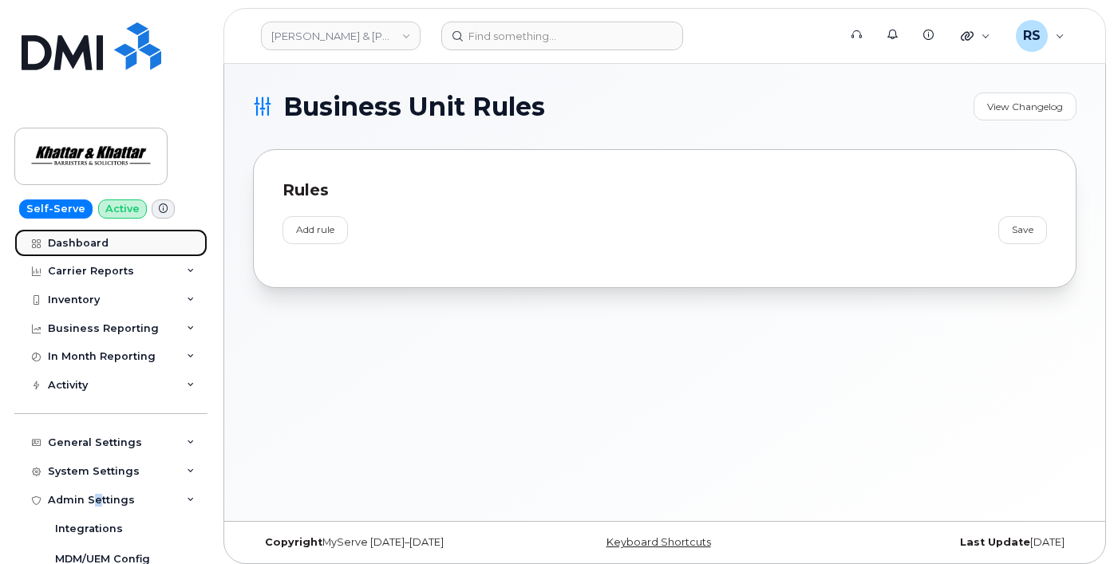
click at [69, 243] on div "Dashboard" at bounding box center [78, 243] width 61 height 13
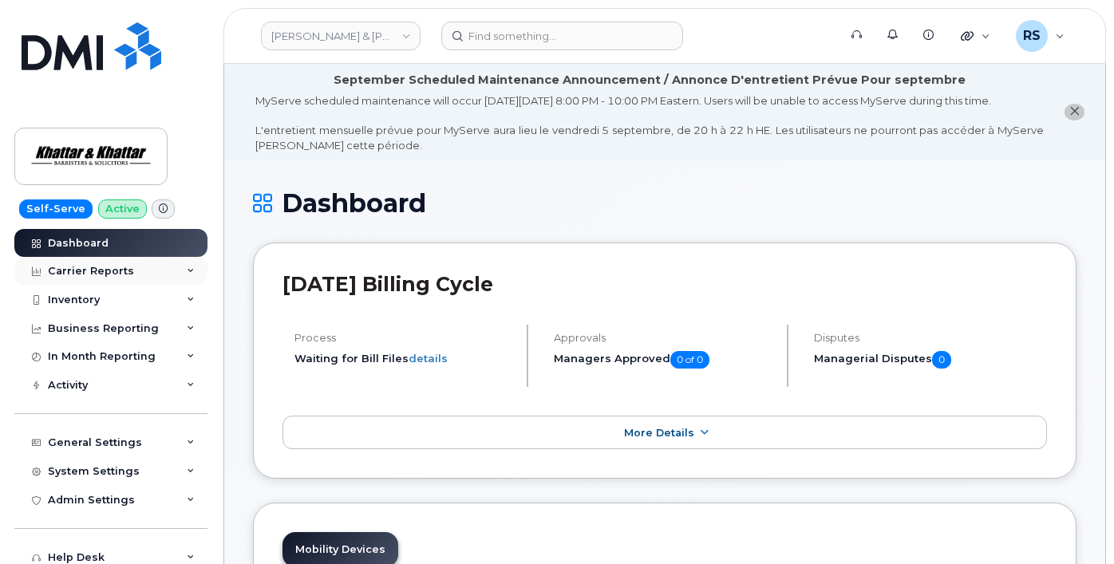
click at [87, 269] on div "Carrier Reports" at bounding box center [91, 271] width 86 height 13
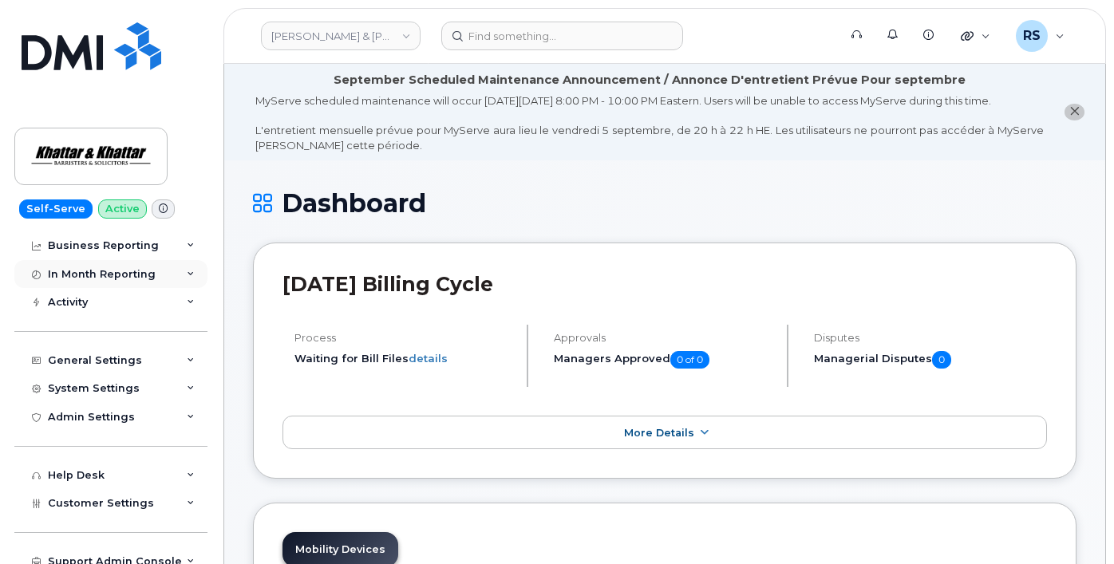
scroll to position [460, 0]
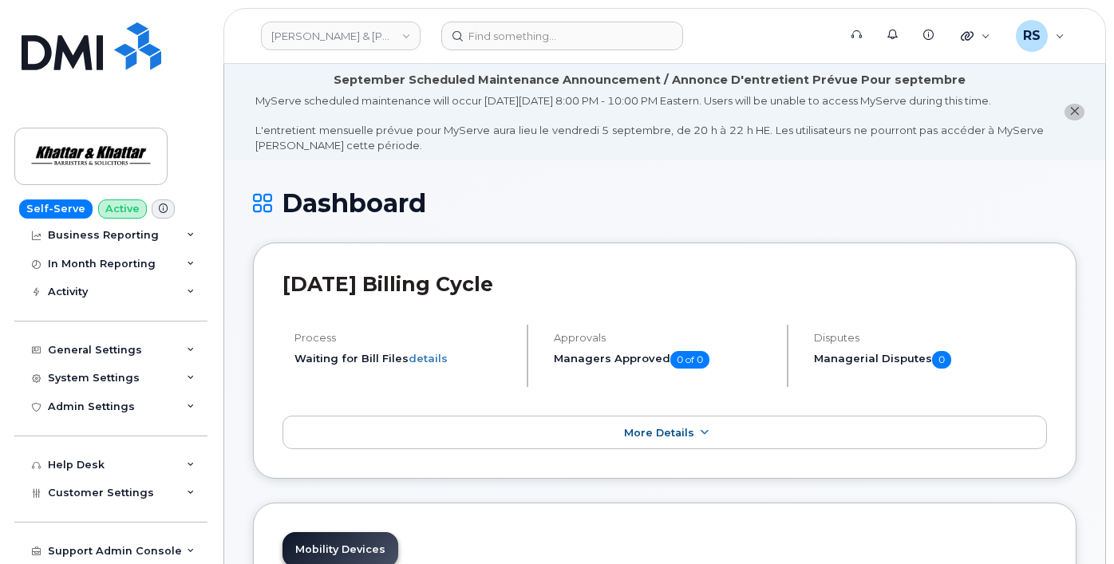
click at [11, 546] on div "Self-Serve Active Dashboard Carrier Reports Monthly Billing Data Daily Data Poo…" at bounding box center [108, 282] width 216 height 564
click at [84, 380] on div "System Settings" at bounding box center [94, 378] width 92 height 13
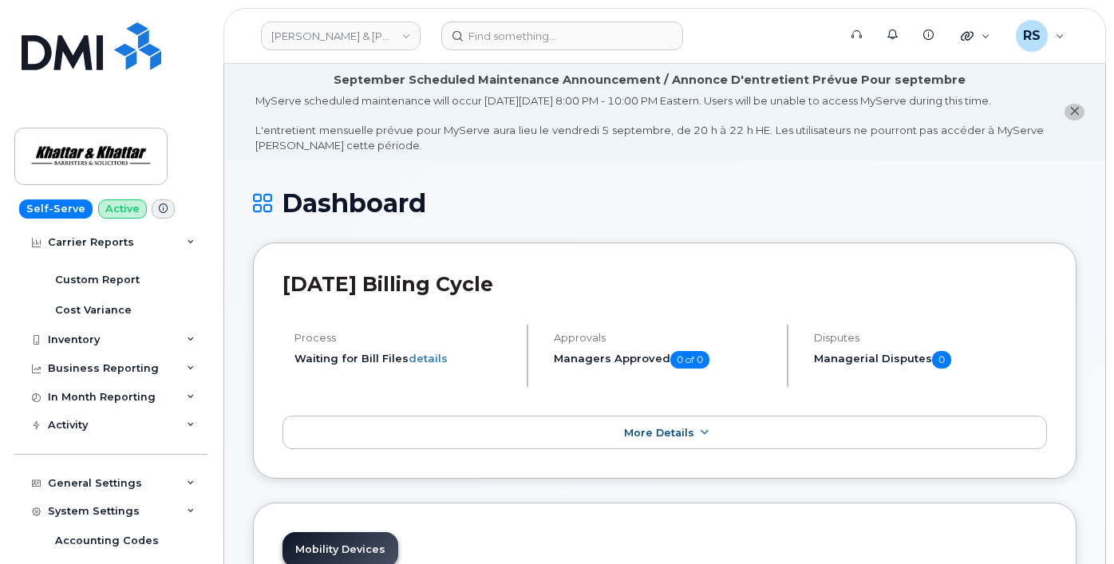
scroll to position [425, 0]
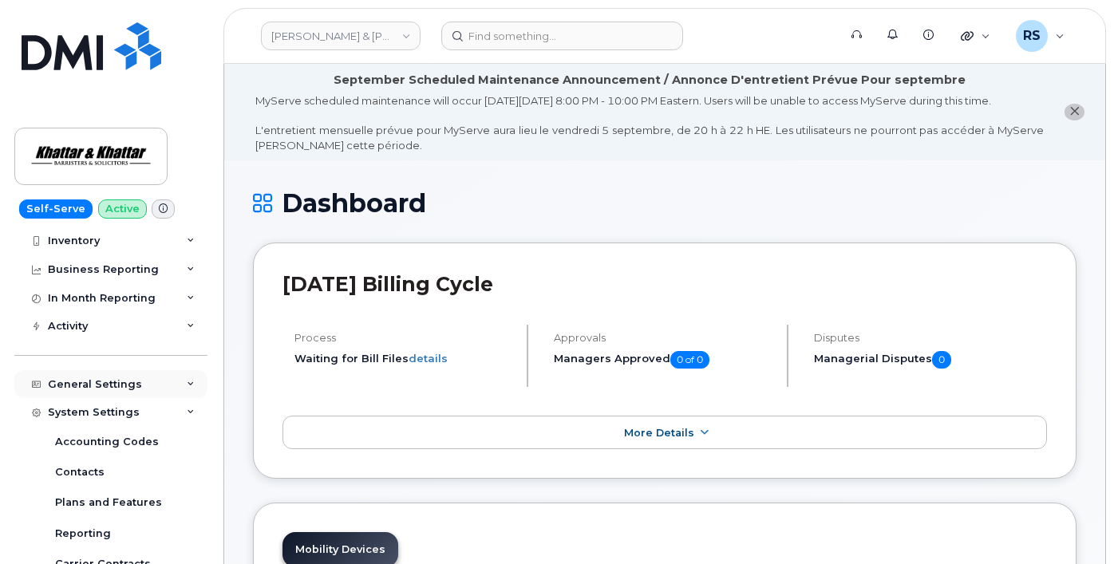
click at [93, 383] on div "General Settings" at bounding box center [95, 384] width 94 height 13
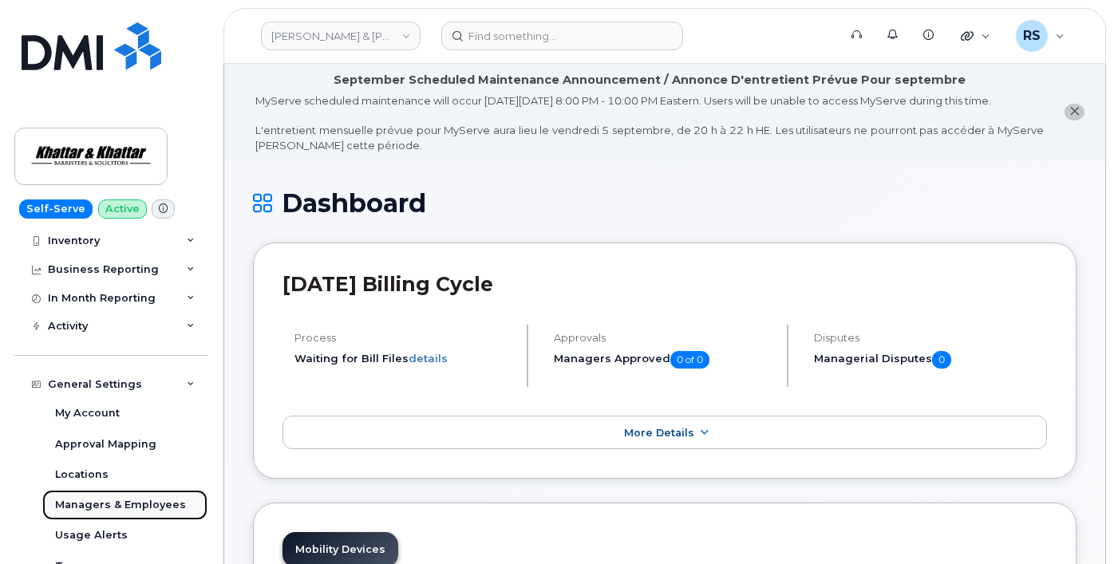
click at [116, 500] on div "Managers & Employees" at bounding box center [120, 505] width 131 height 14
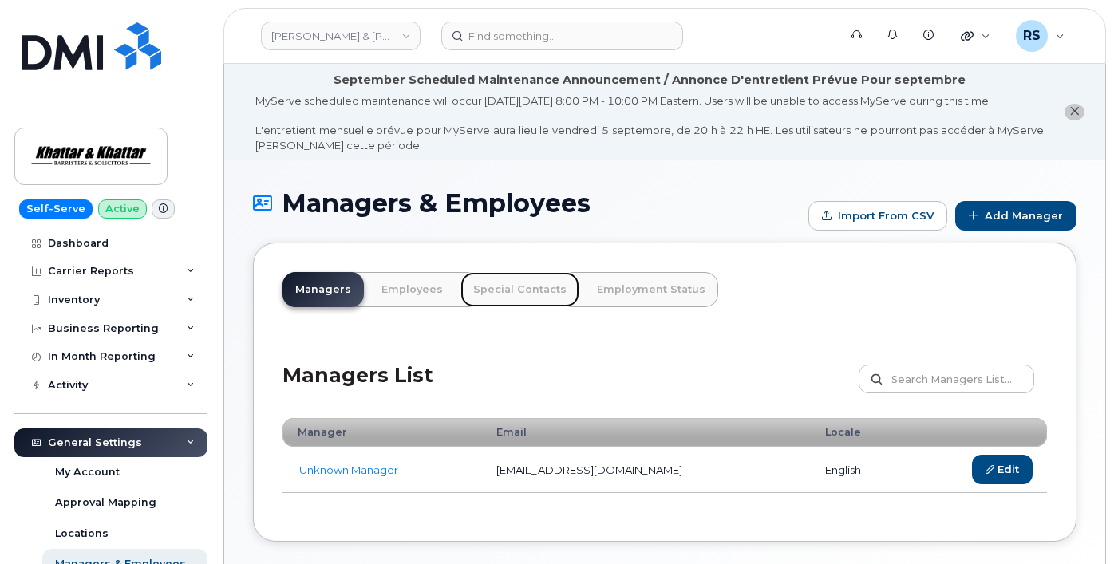
click at [499, 303] on link "Special Contacts" at bounding box center [519, 289] width 119 height 35
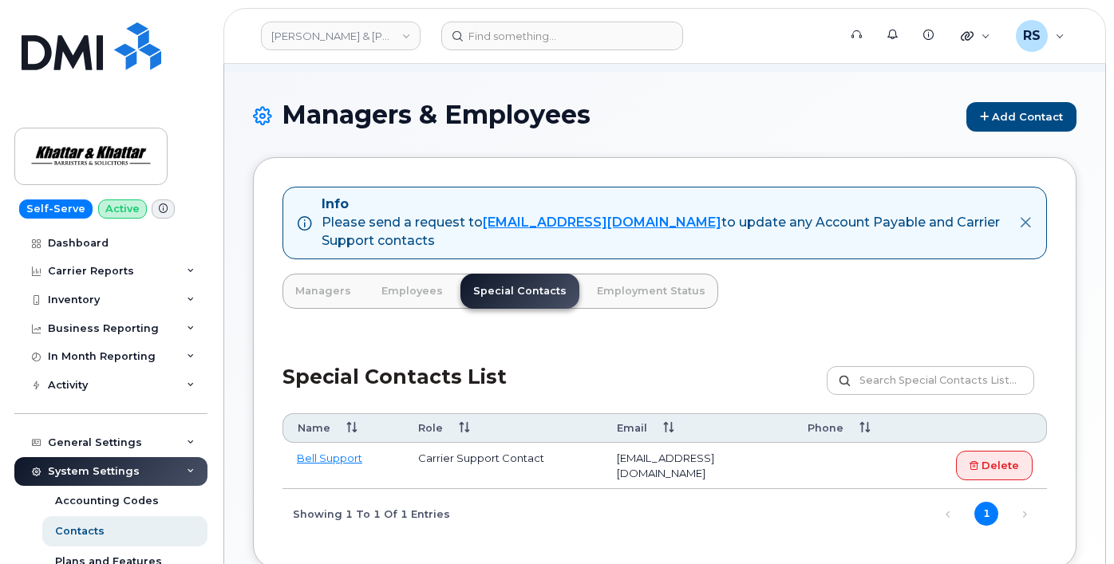
scroll to position [106, 0]
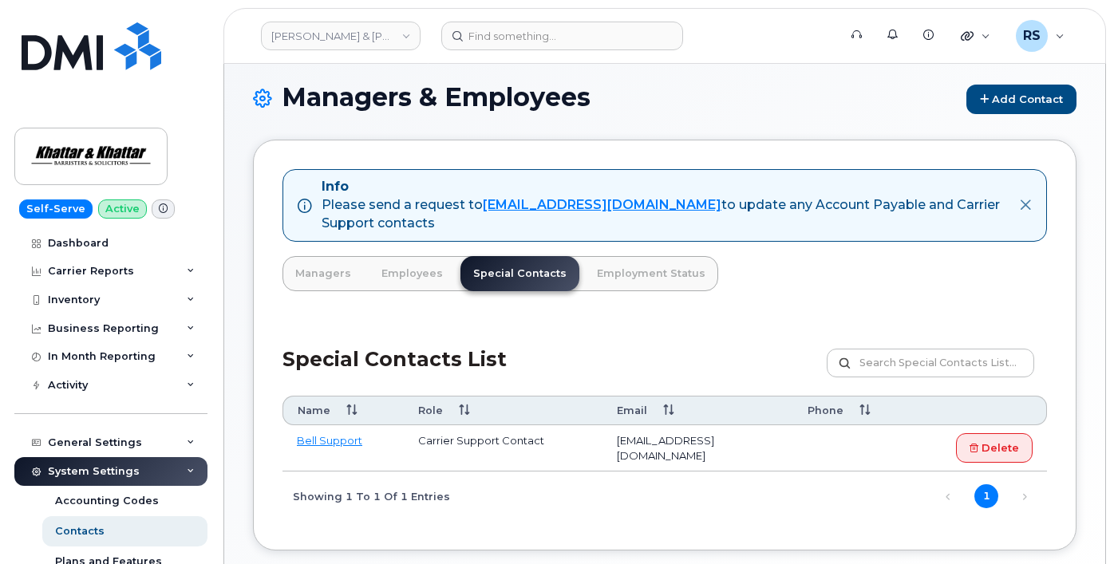
click at [295, 328] on div "Info Please send a request to [EMAIL_ADDRESS][DOMAIN_NAME] to update any Accoun…" at bounding box center [664, 345] width 823 height 411
